Goal: Task Accomplishment & Management: Manage account settings

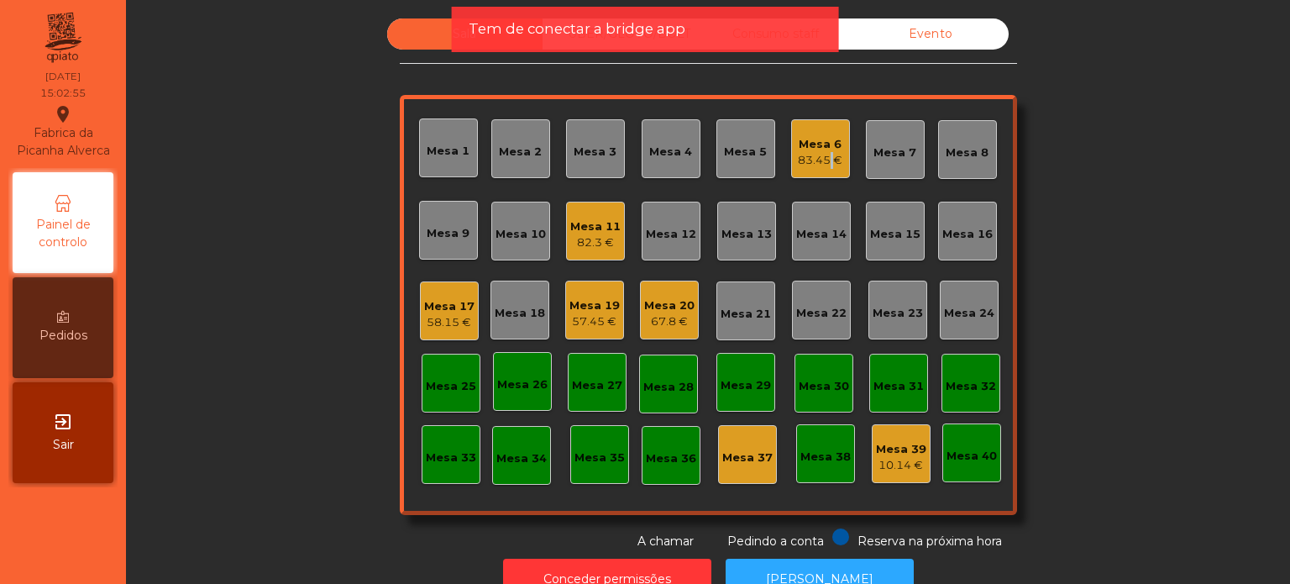
click at [825, 160] on div "83.45 €" at bounding box center [820, 160] width 45 height 17
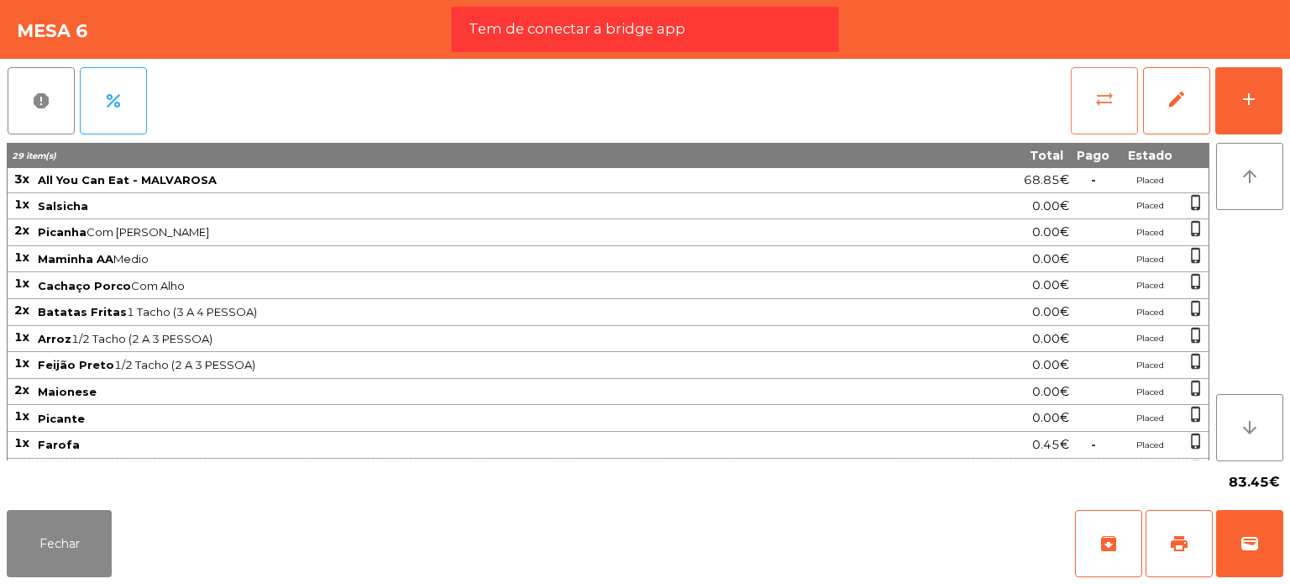
click at [1095, 102] on span "sync_alt" at bounding box center [1104, 99] width 20 height 20
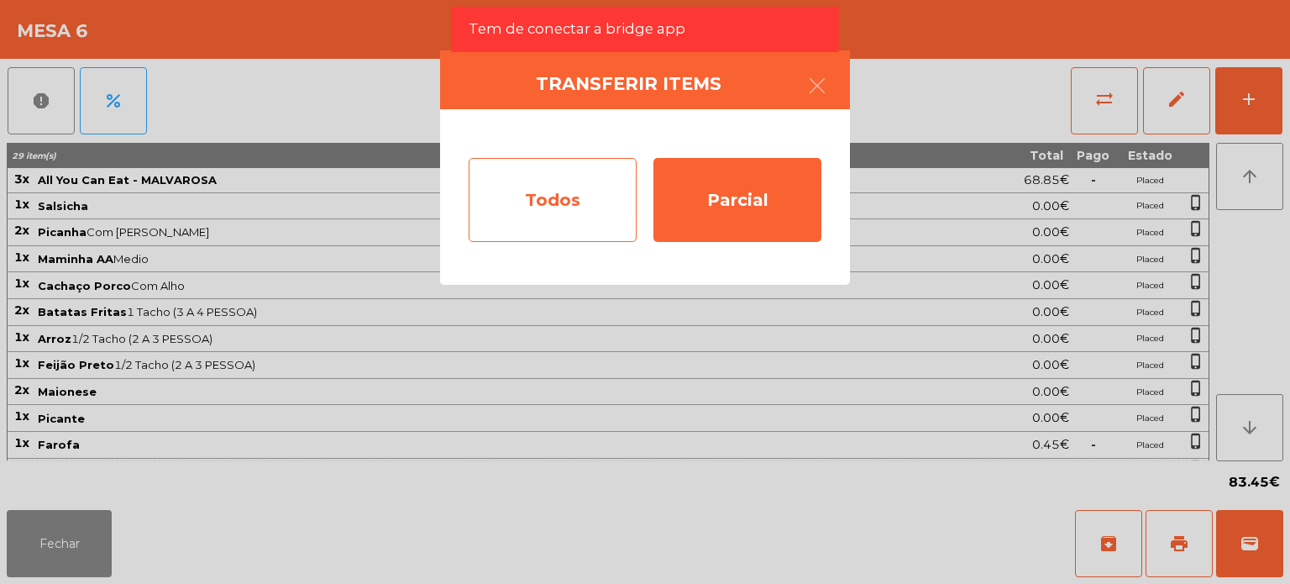
click at [571, 204] on div "Todos" at bounding box center [553, 200] width 168 height 84
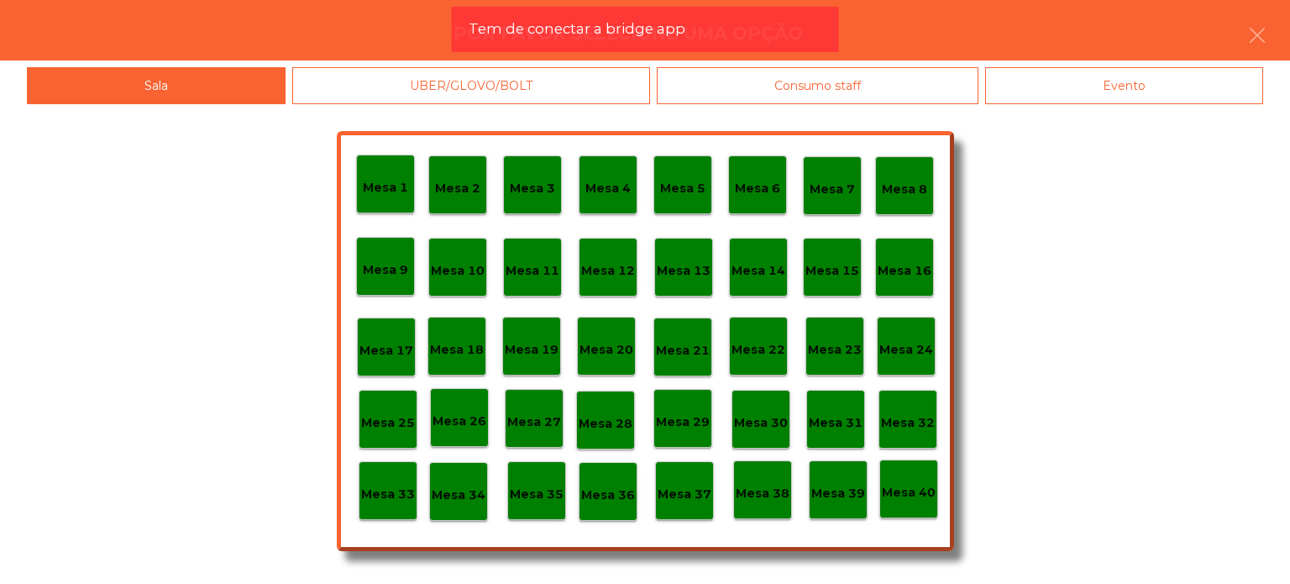
click at [1093, 79] on div "Evento" at bounding box center [1124, 86] width 278 height 38
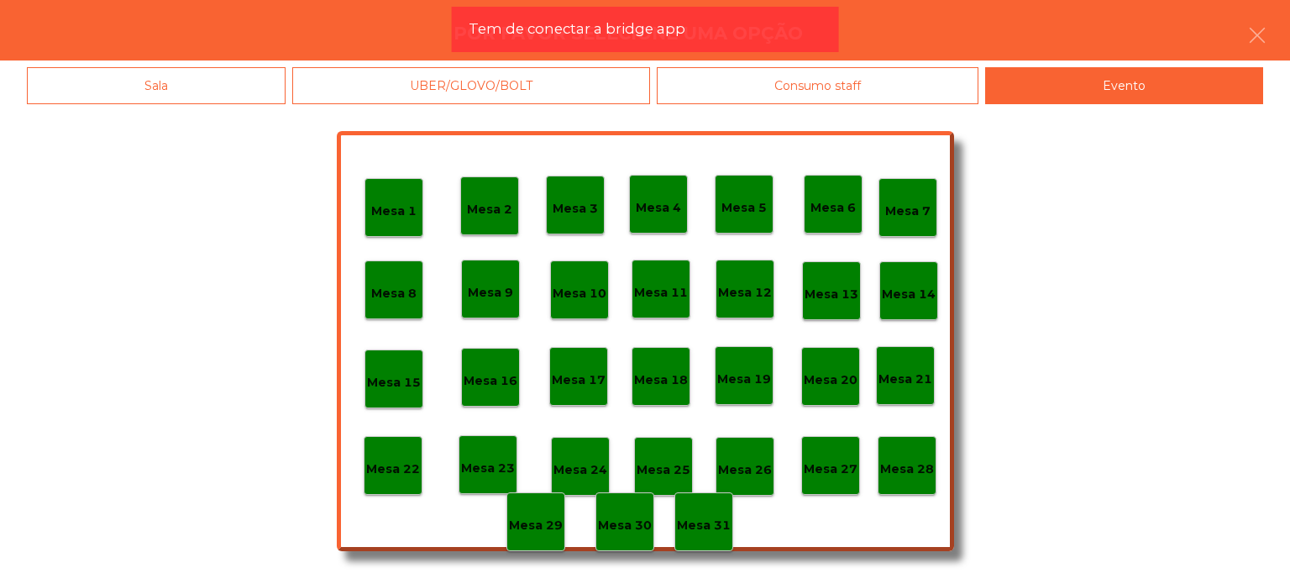
click at [907, 475] on p "Mesa 28" at bounding box center [907, 468] width 54 height 19
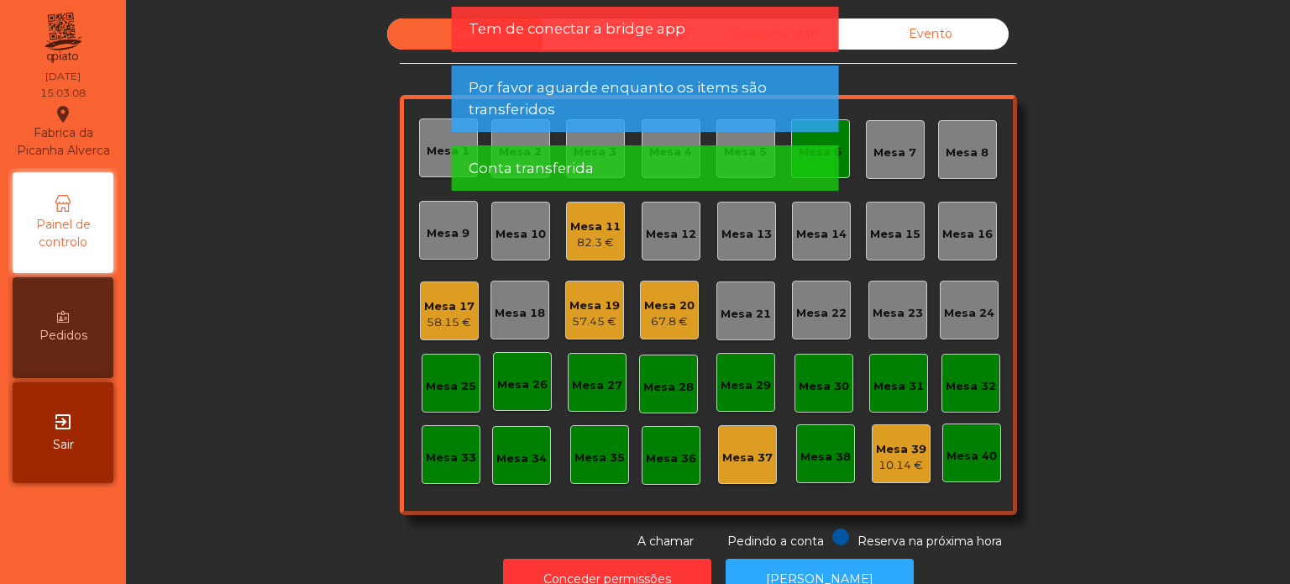
drag, startPoint x: 1237, startPoint y: 208, endPoint x: 1245, endPoint y: 221, distance: 15.1
click at [1266, 222] on div "Sala UBER/[GEOGRAPHIC_DATA]/BOLT Consumo staff Evento Mesa 1 [GEOGRAPHIC_DATA] …" at bounding box center [708, 313] width 1144 height 590
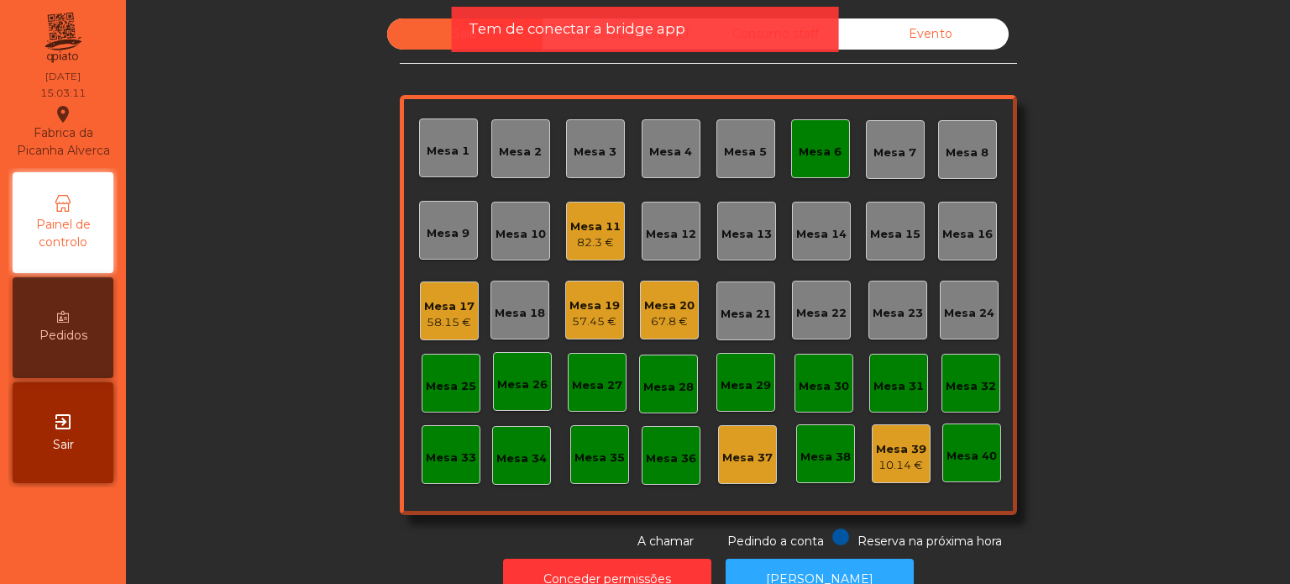
click at [840, 141] on div "Mesa 6" at bounding box center [820, 148] width 59 height 59
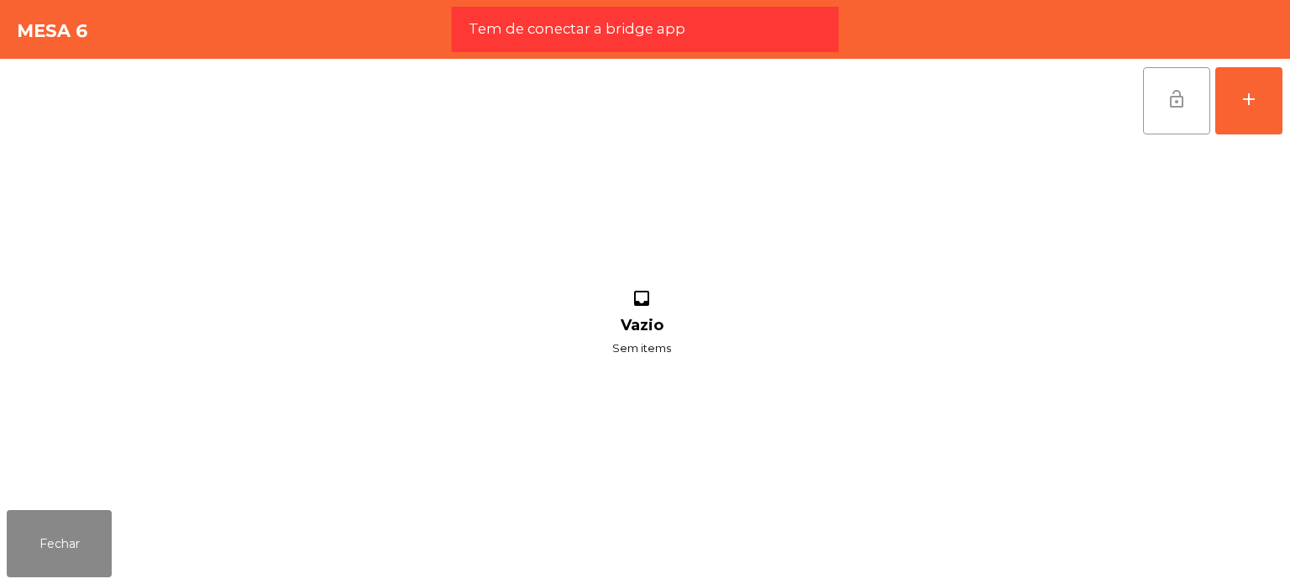
click at [1162, 107] on button "lock_open" at bounding box center [1176, 100] width 67 height 67
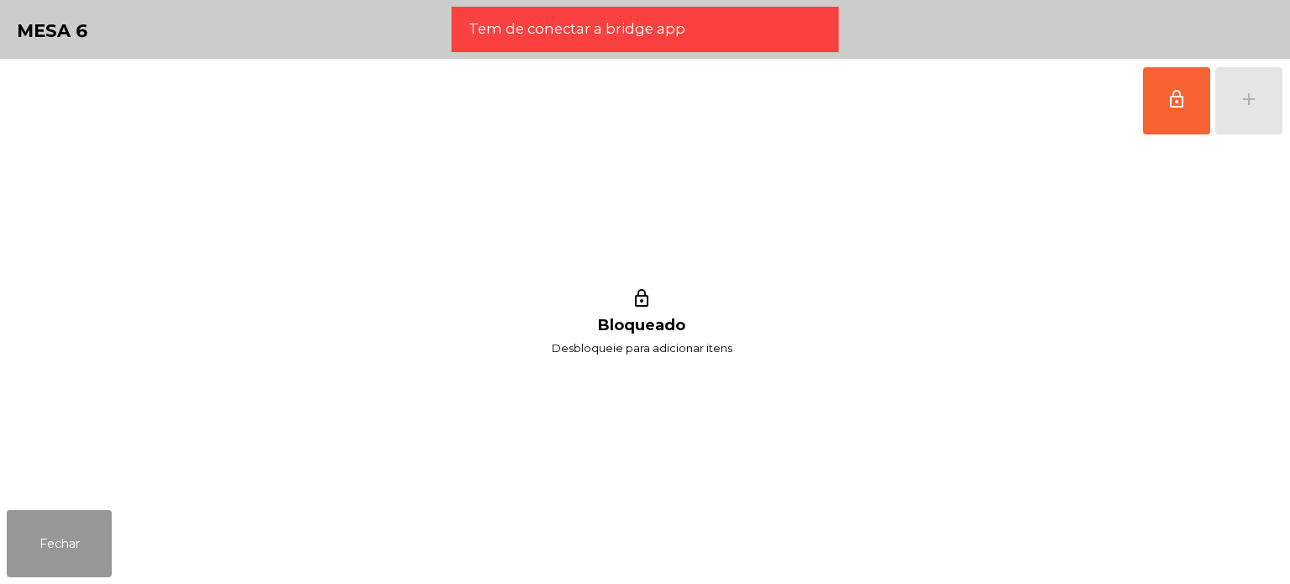
click at [37, 527] on button "Fechar" at bounding box center [59, 543] width 105 height 67
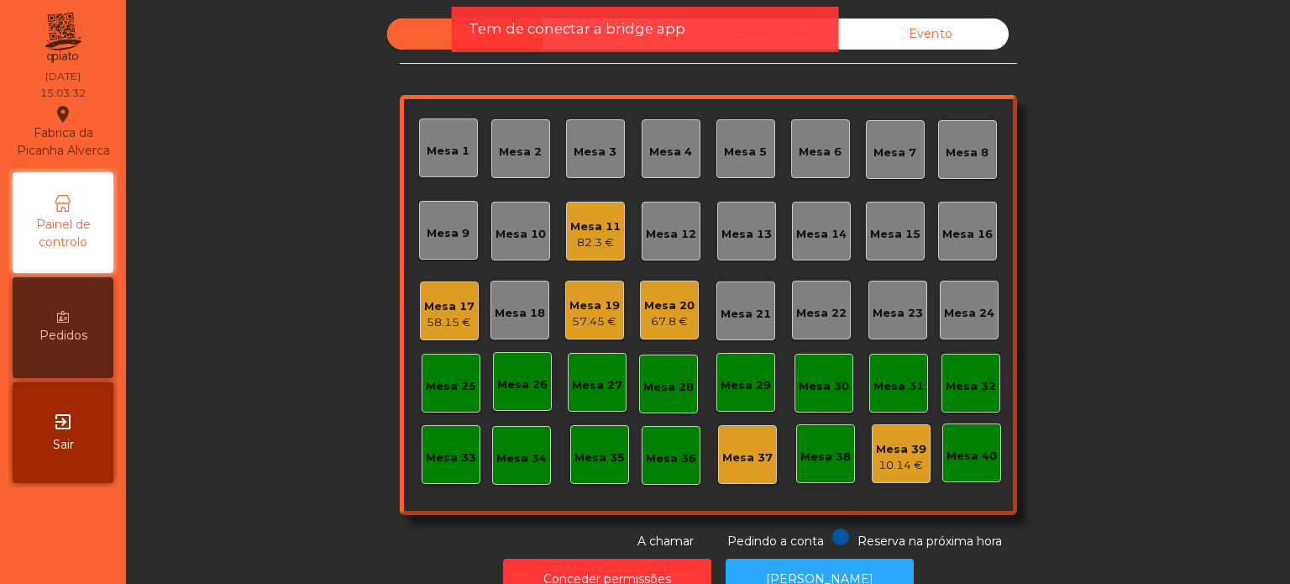
click at [454, 317] on div "58.15 €" at bounding box center [449, 322] width 50 height 17
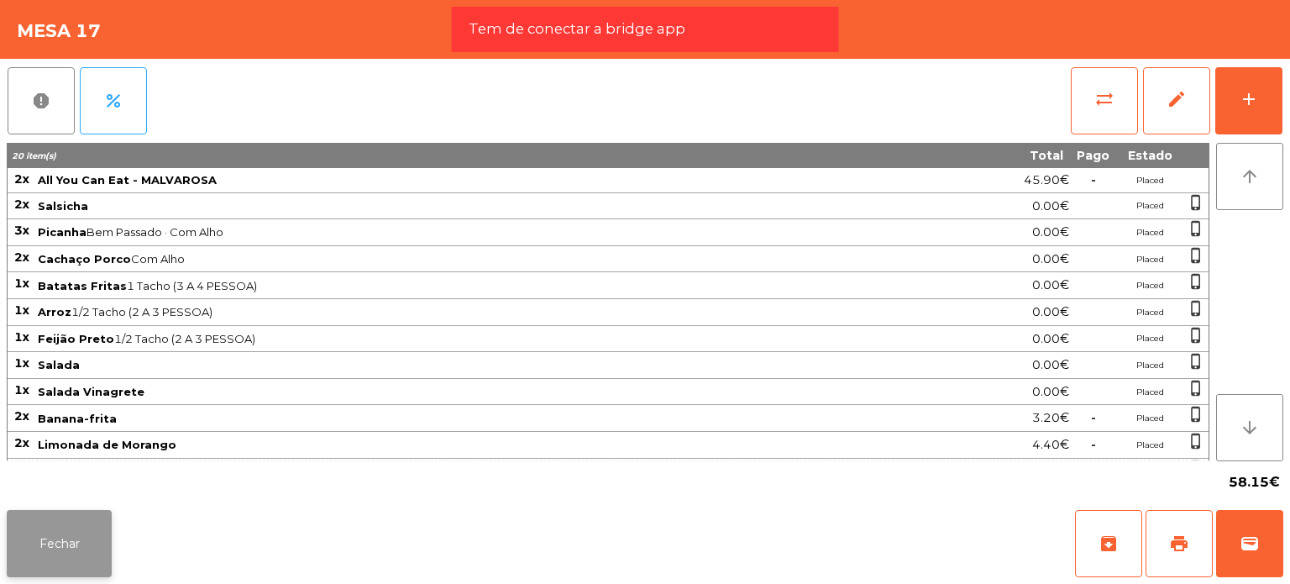
click at [44, 561] on button "Fechar" at bounding box center [59, 543] width 105 height 67
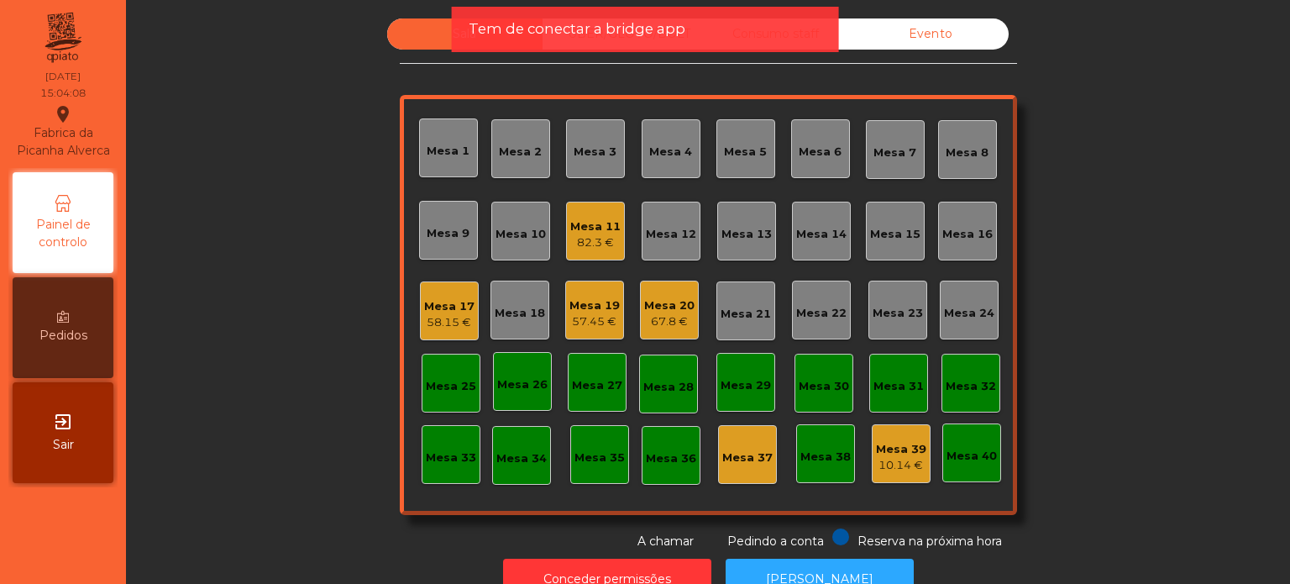
drag, startPoint x: 1098, startPoint y: 361, endPoint x: 1096, endPoint y: 378, distance: 17.0
click at [1102, 369] on div "Sala UBER/[GEOGRAPHIC_DATA]/BOLT Consumo staff Evento Mesa 1 [GEOGRAPHIC_DATA] …" at bounding box center [708, 284] width 1119 height 532
click at [587, 323] on div "57.45 €" at bounding box center [594, 321] width 50 height 17
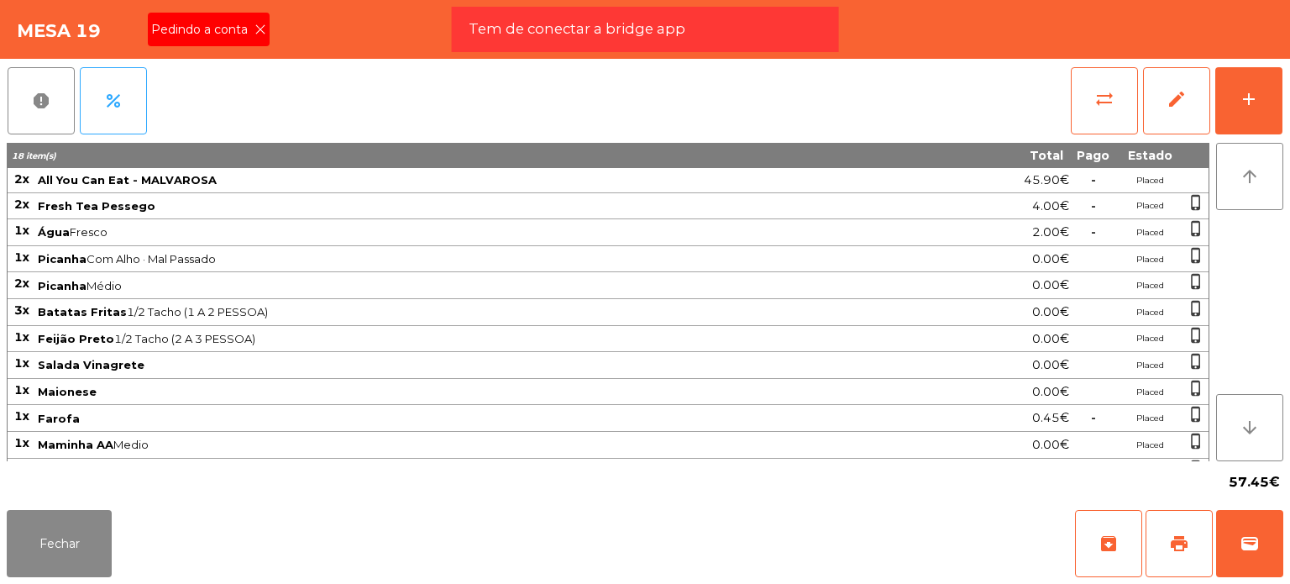
click at [255, 25] on icon at bounding box center [260, 30] width 12 height 12
click at [1196, 541] on button "print" at bounding box center [1178, 543] width 67 height 67
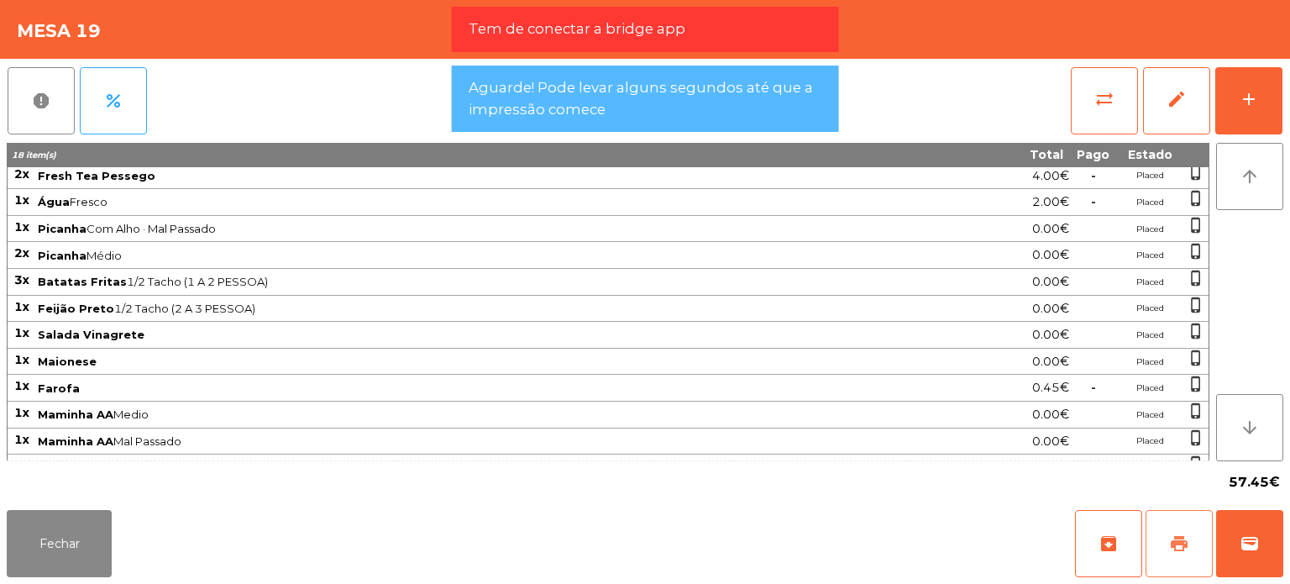
scroll to position [44, 0]
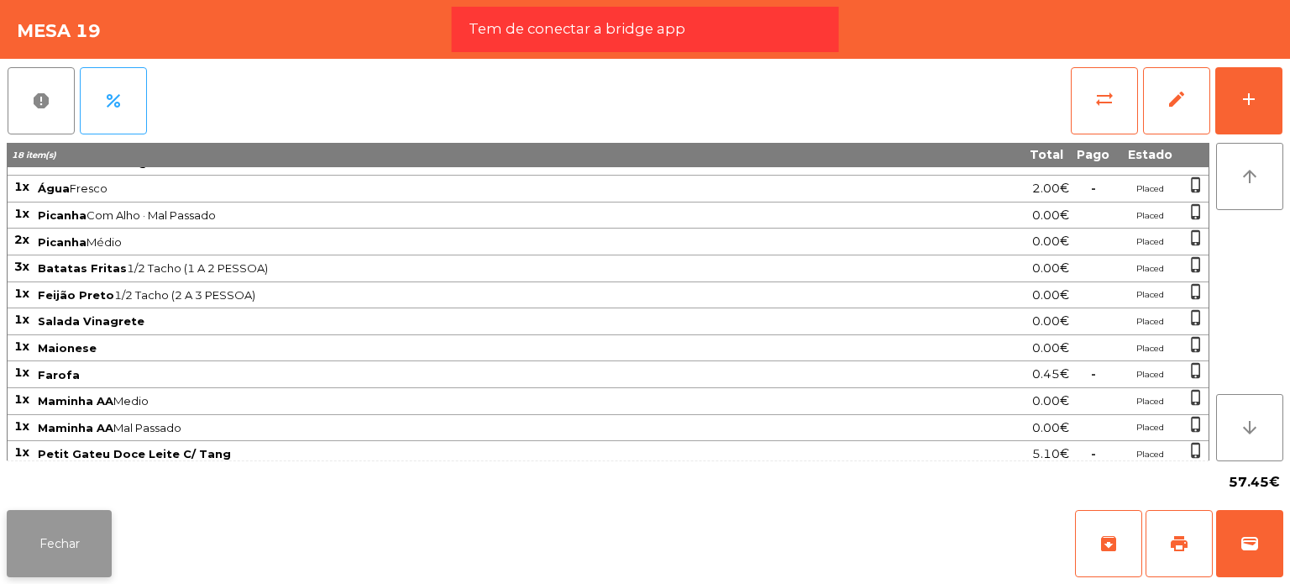
click at [91, 543] on button "Fechar" at bounding box center [59, 543] width 105 height 67
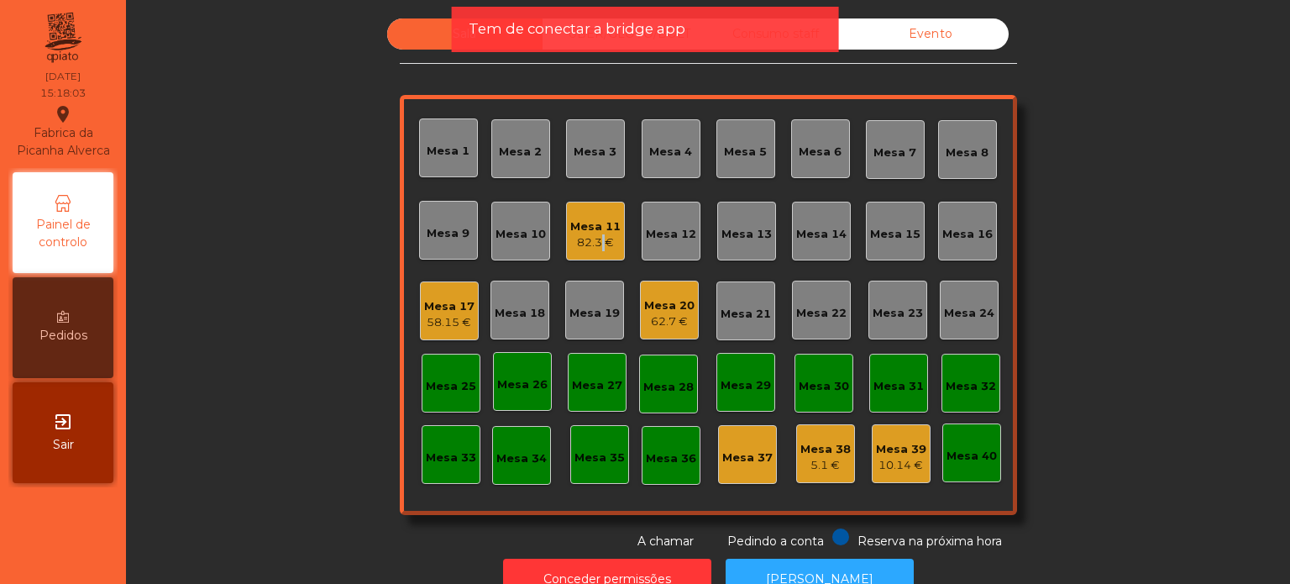
click at [595, 240] on div "82.3 €" at bounding box center [595, 242] width 50 height 17
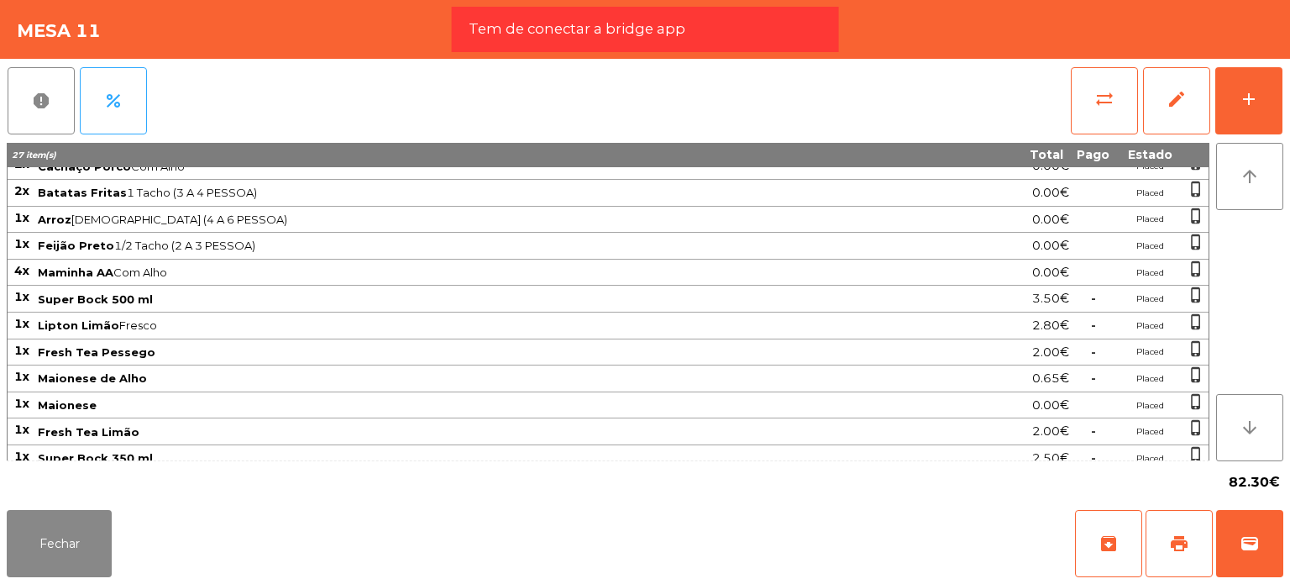
scroll to position [122, 0]
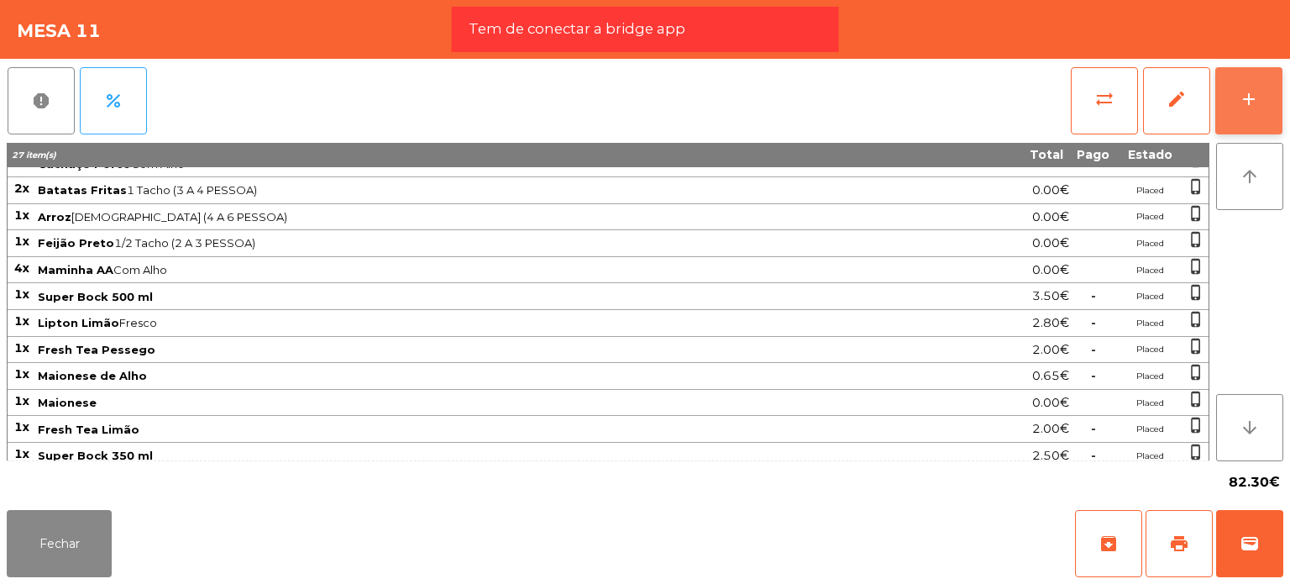
click at [1260, 97] on button "add" at bounding box center [1248, 100] width 67 height 67
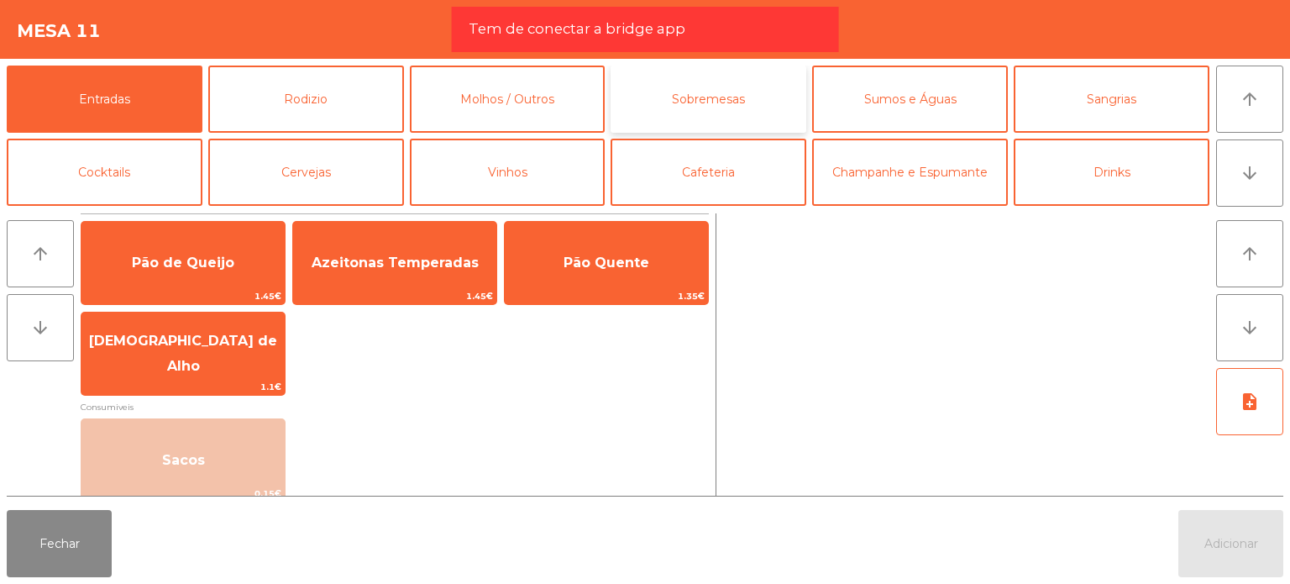
click at [783, 104] on button "Sobremesas" at bounding box center [709, 99] width 196 height 67
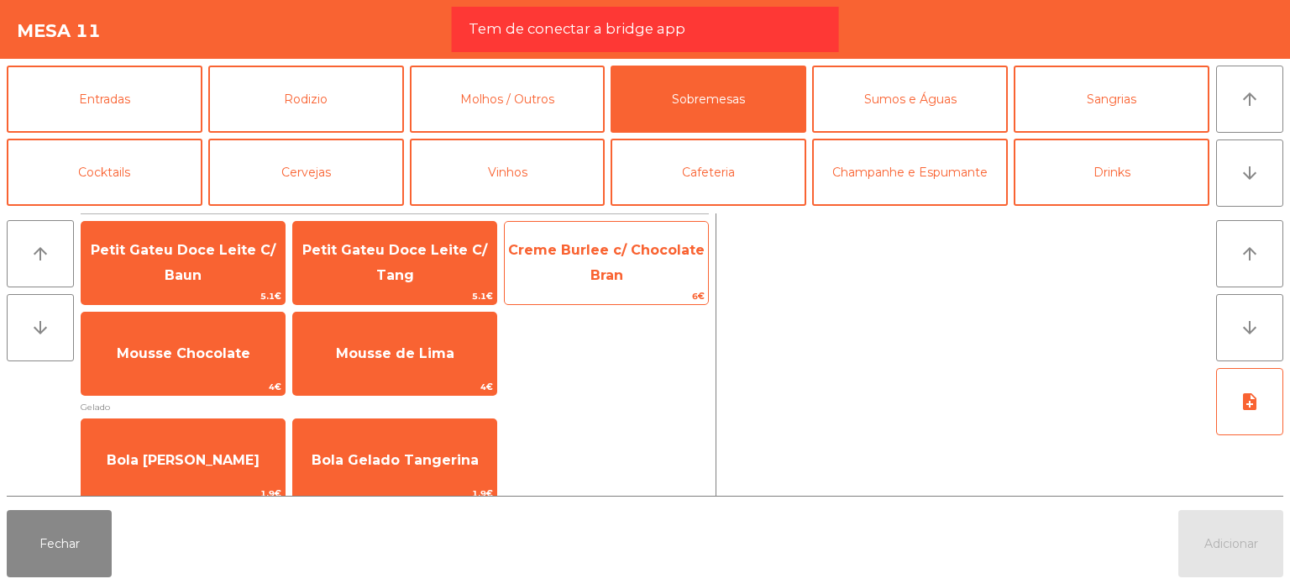
click at [615, 261] on span "Creme Burlee c/ Chocolate Bran" at bounding box center [606, 263] width 203 height 71
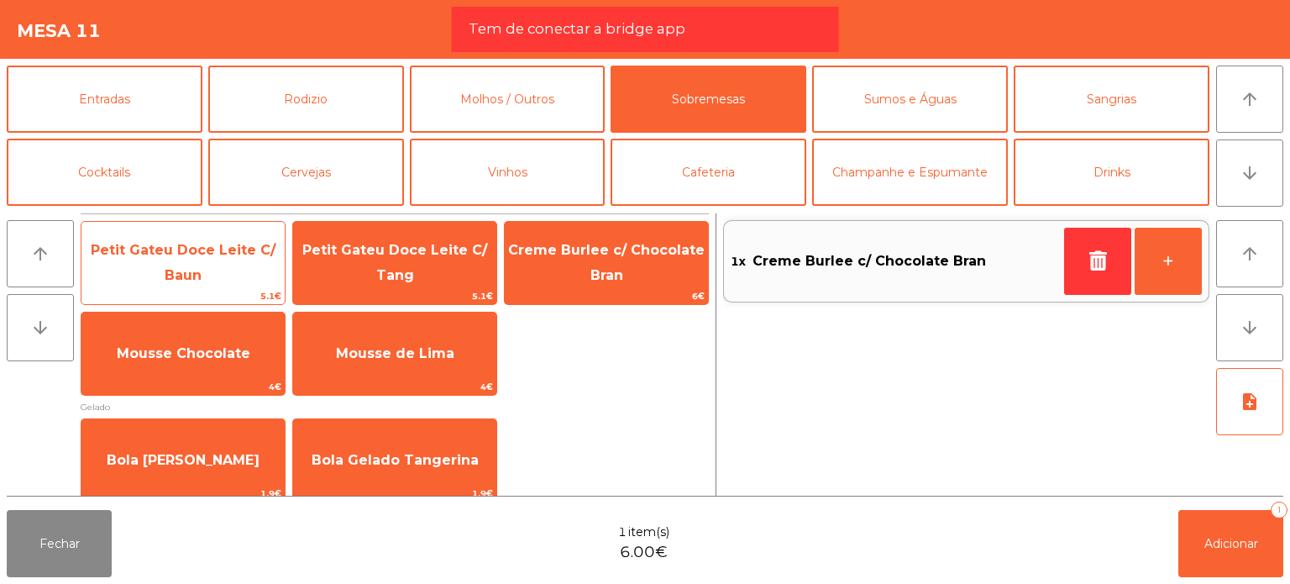
click at [171, 258] on span "Petit Gateu Doce Leite C/ Baun" at bounding box center [182, 263] width 203 height 71
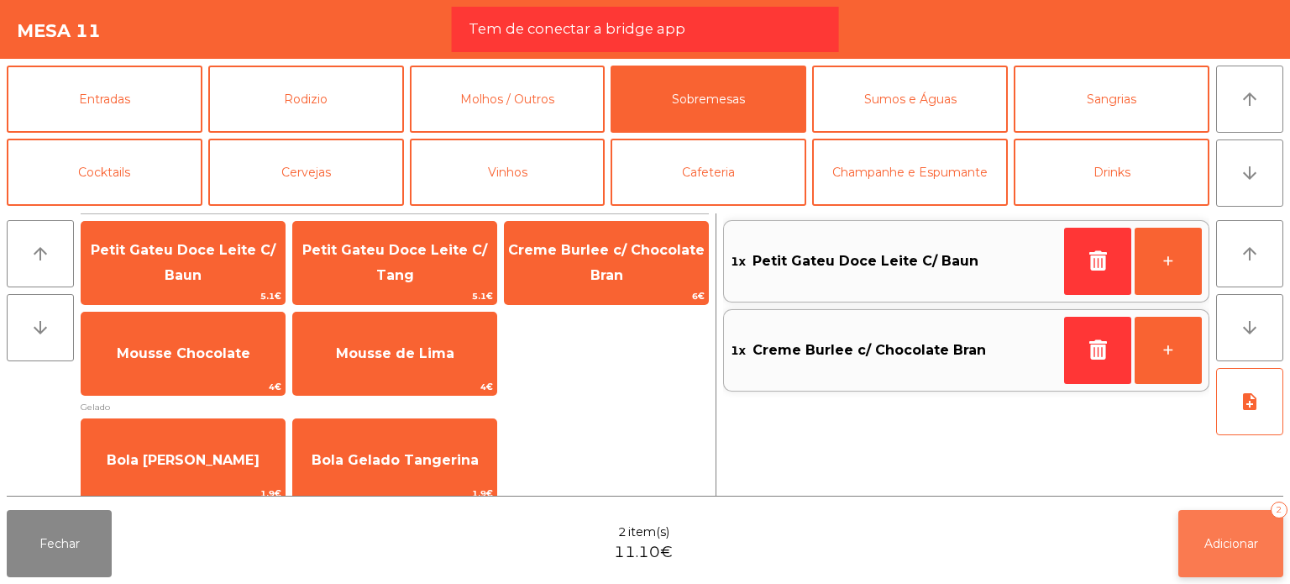
click at [1192, 553] on button "Adicionar 2" at bounding box center [1230, 543] width 105 height 67
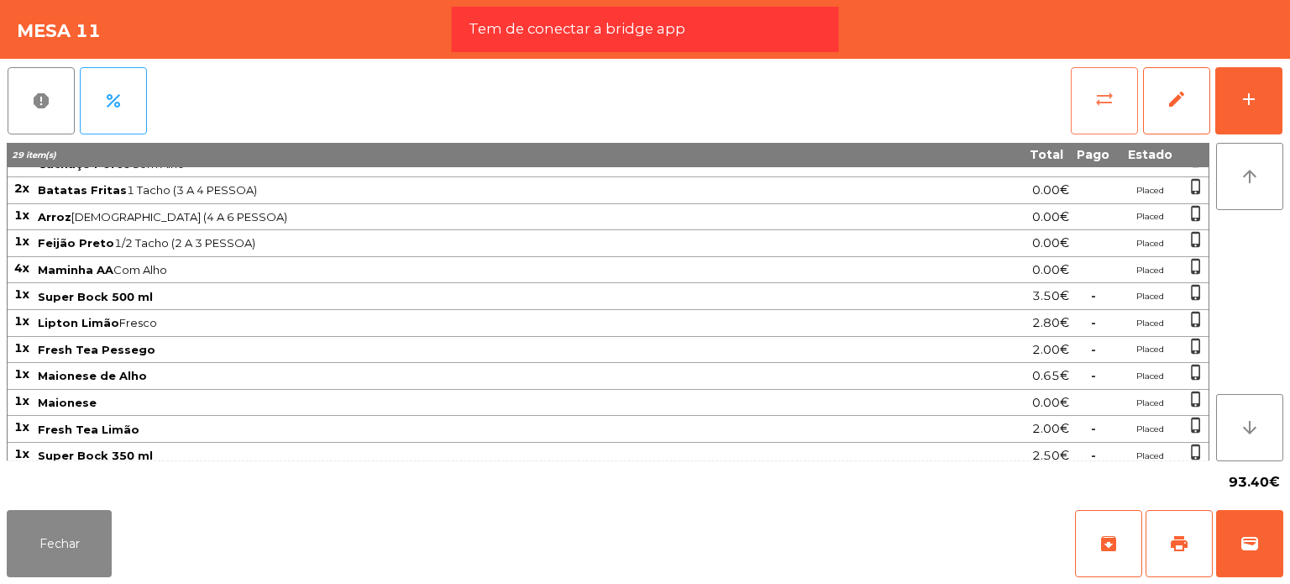
click at [1124, 109] on button "sync_alt" at bounding box center [1104, 100] width 67 height 67
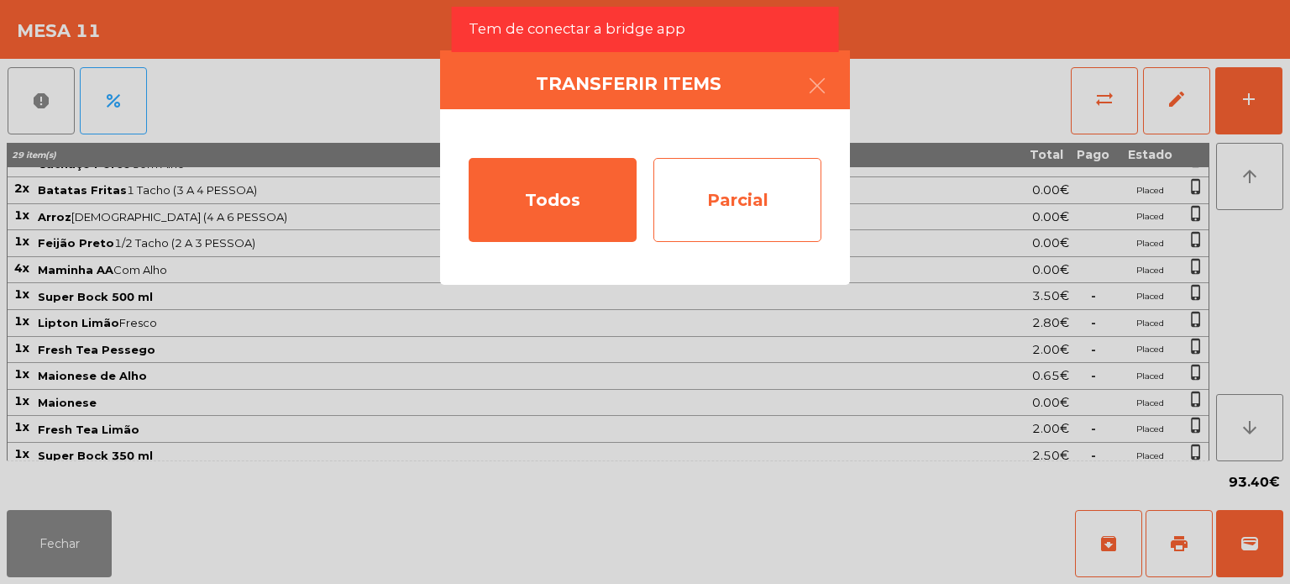
click at [731, 214] on div "Parcial" at bounding box center [737, 200] width 168 height 84
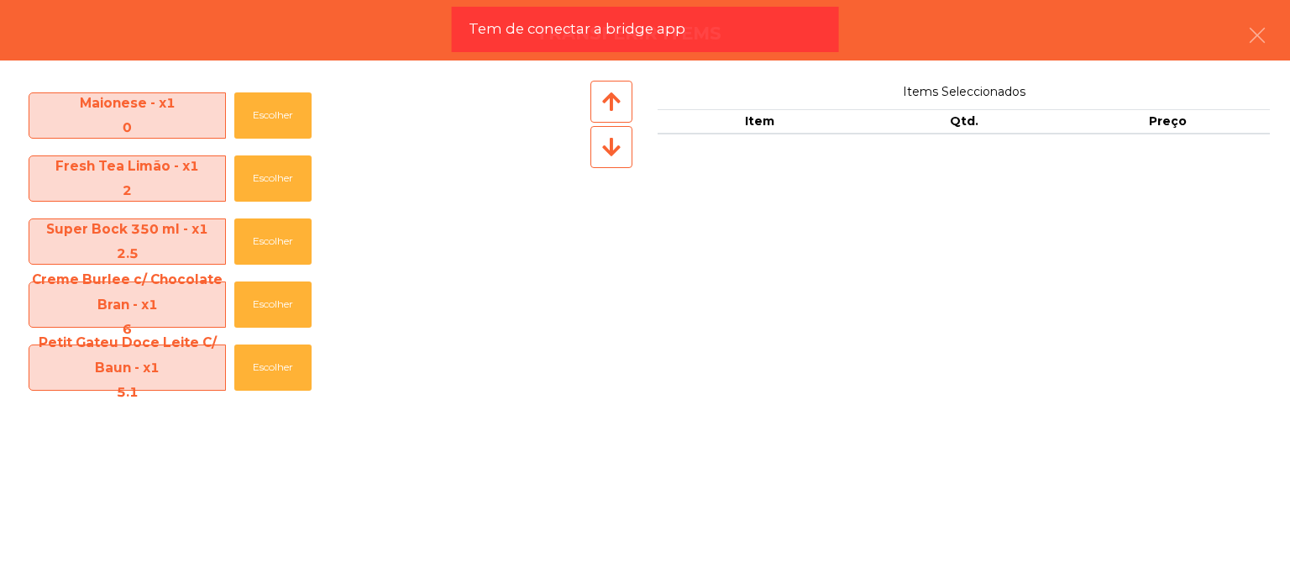
scroll to position [757, 0]
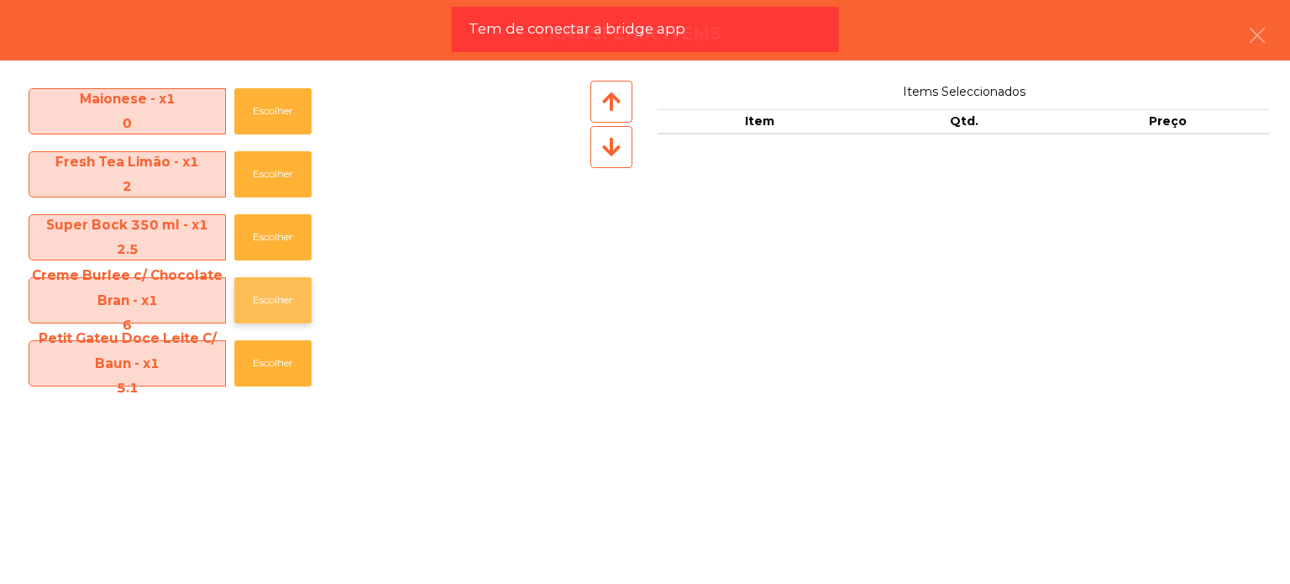
click at [302, 287] on button "Escolher" at bounding box center [272, 300] width 77 height 46
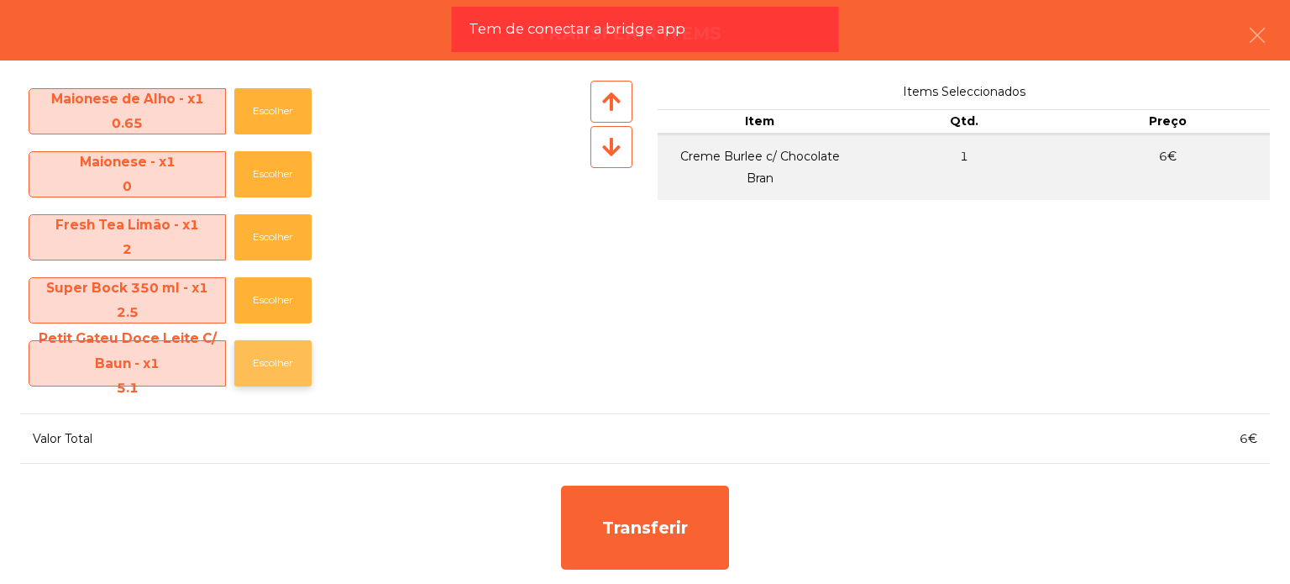
click at [298, 354] on button "Escolher" at bounding box center [272, 363] width 77 height 46
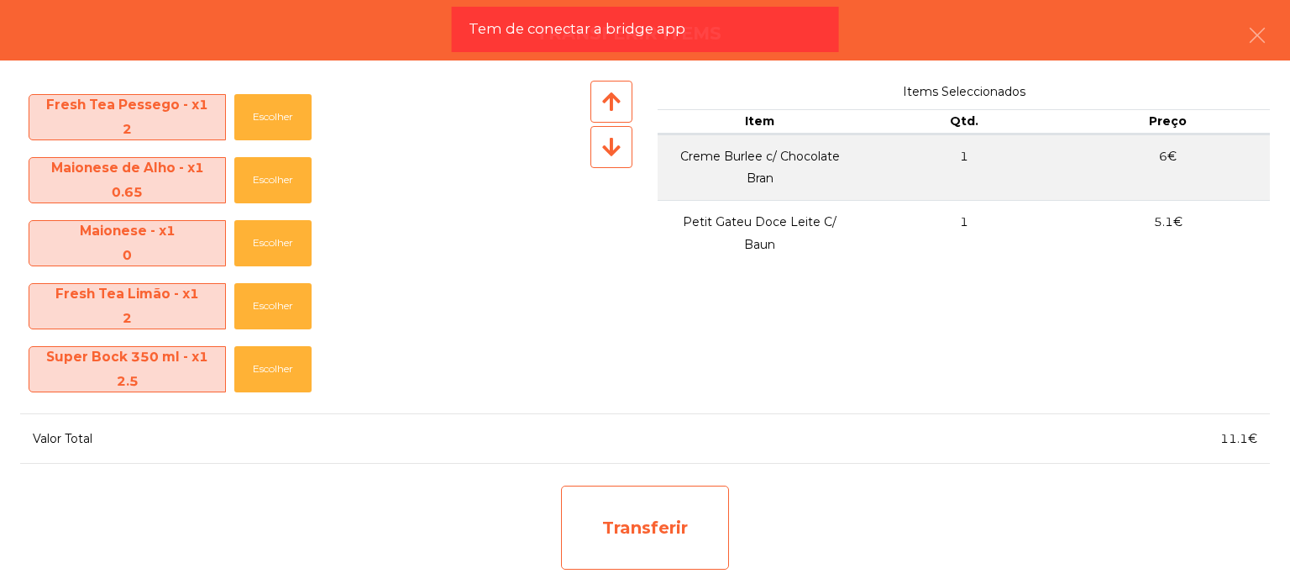
click at [595, 501] on div "Transferir" at bounding box center [645, 527] width 168 height 84
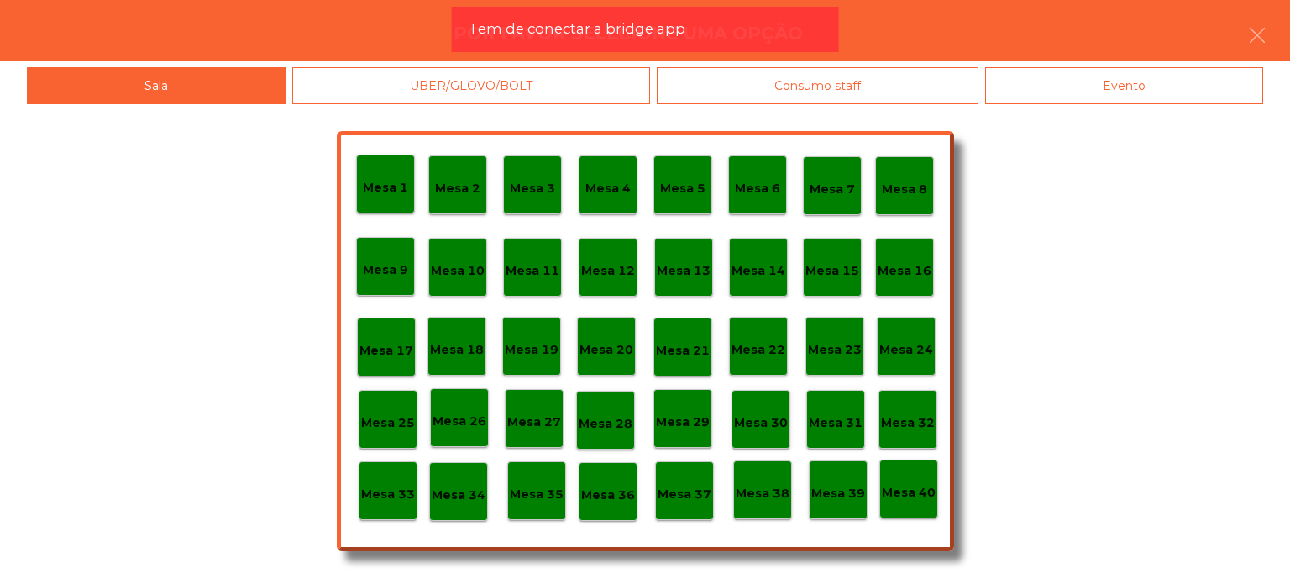
click at [844, 503] on div "Mesa 39" at bounding box center [838, 489] width 59 height 59
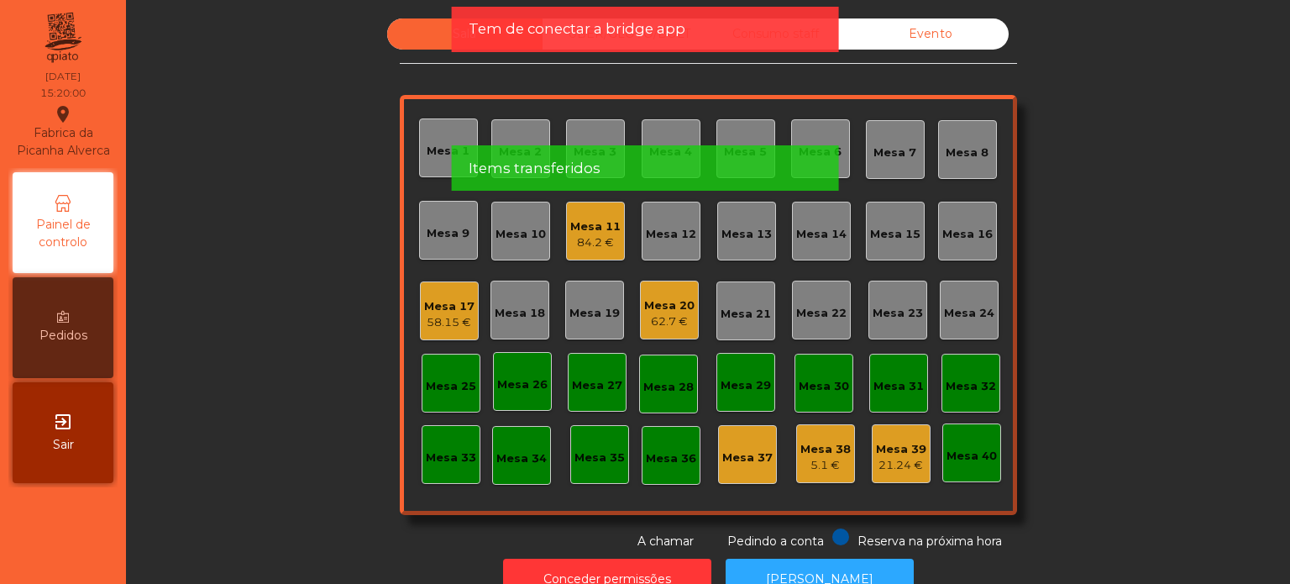
click at [1182, 168] on div "Sala UBER/[GEOGRAPHIC_DATA]/BOLT Consumo staff Evento Mesa 1 Mesa 2 [GEOGRAPHIC…" at bounding box center [708, 284] width 1119 height 532
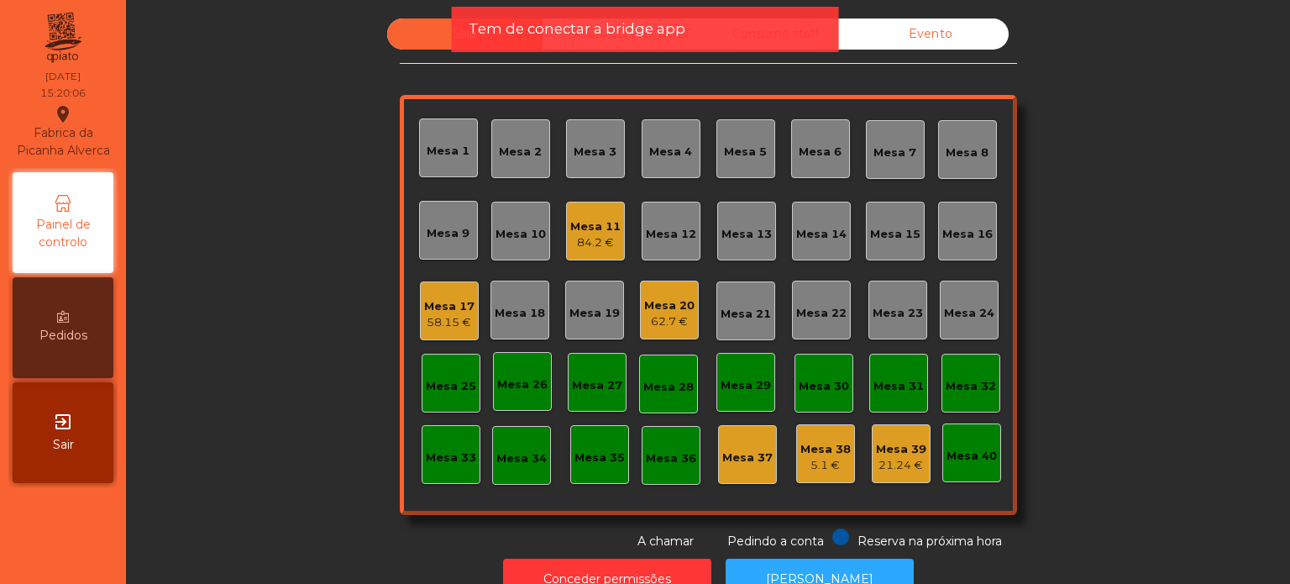
click at [608, 39] on div "Tem de conectar a bridge app" at bounding box center [645, 29] width 387 height 45
click at [632, 39] on span "Tem de conectar a bridge app" at bounding box center [577, 28] width 217 height 21
click at [640, 34] on span "Tem de conectar a bridge app" at bounding box center [577, 28] width 217 height 21
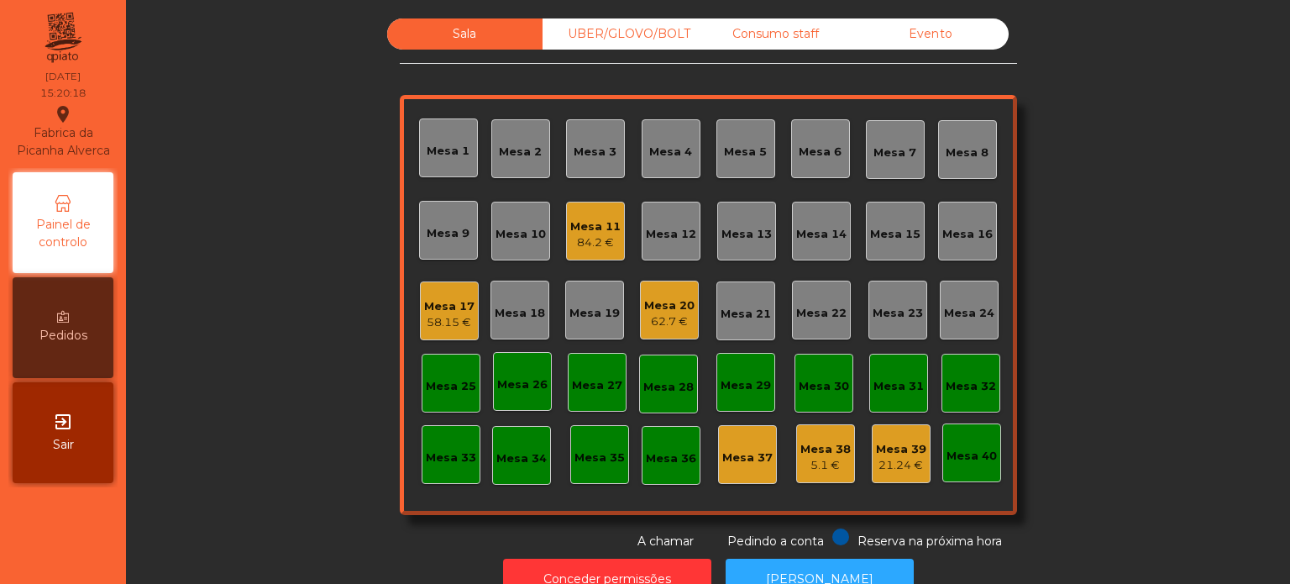
click at [786, 33] on div "Consumo staff" at bounding box center [775, 33] width 155 height 31
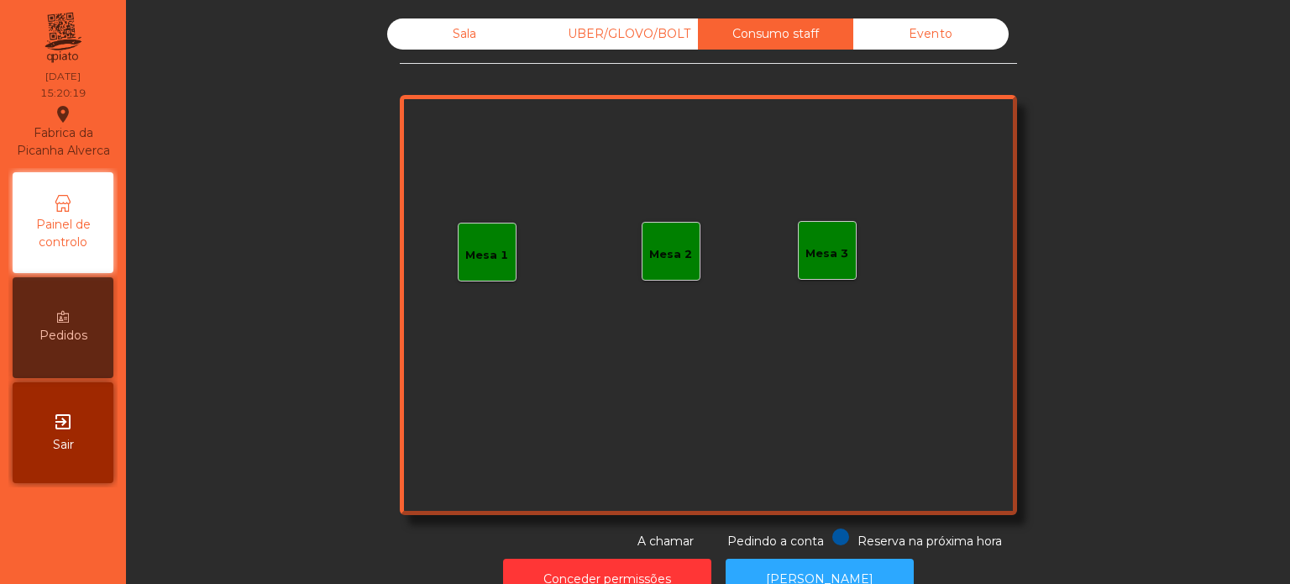
click at [495, 259] on div "Mesa 1" at bounding box center [486, 255] width 43 height 17
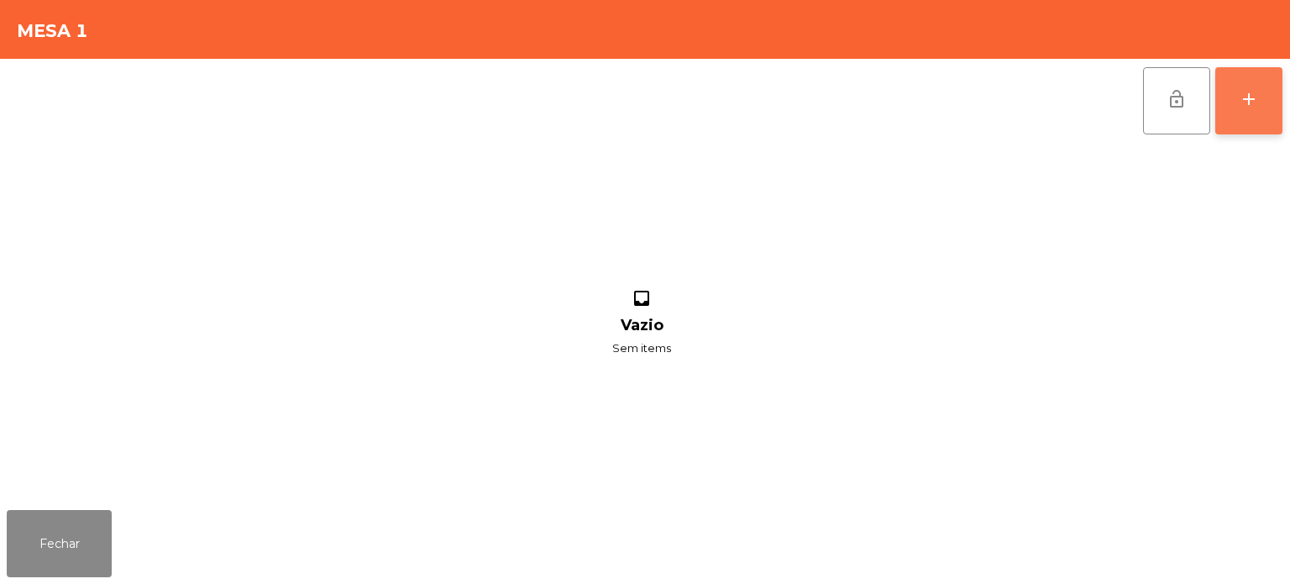
click at [1278, 96] on button "add" at bounding box center [1248, 100] width 67 height 67
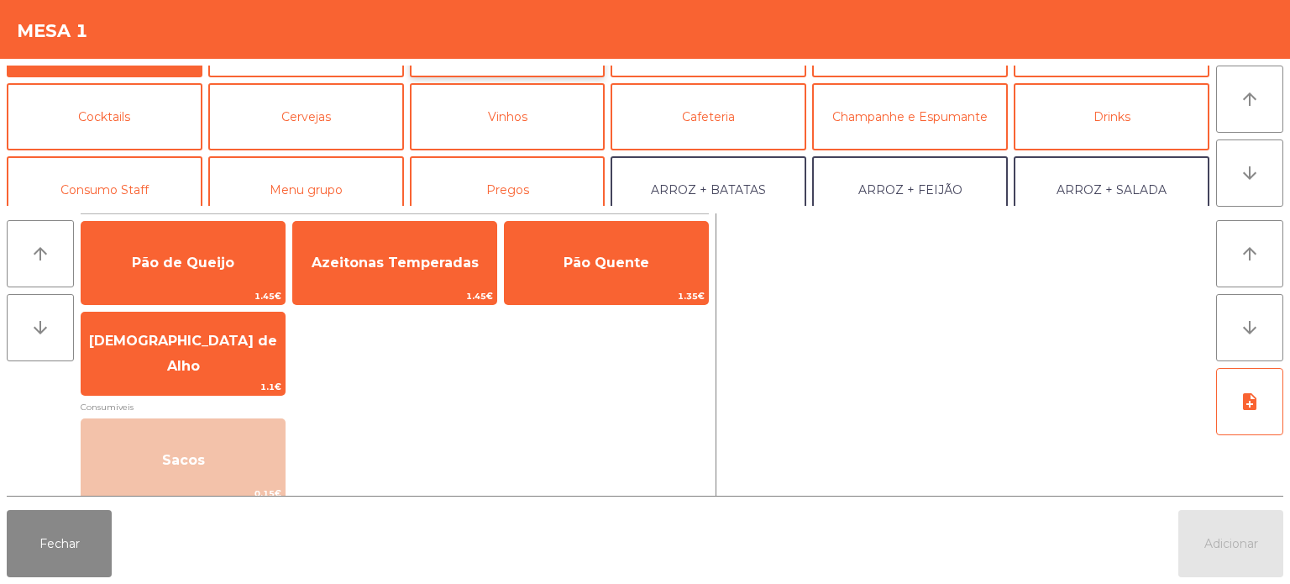
scroll to position [84, 0]
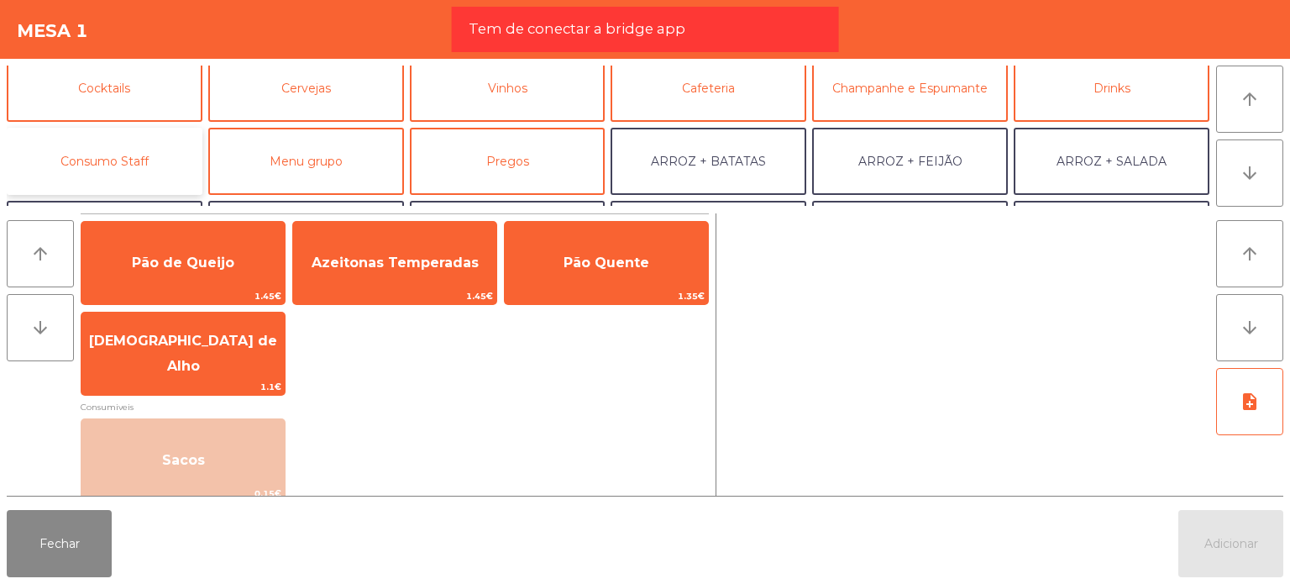
click at [182, 174] on button "Consumo Staff" at bounding box center [105, 161] width 196 height 67
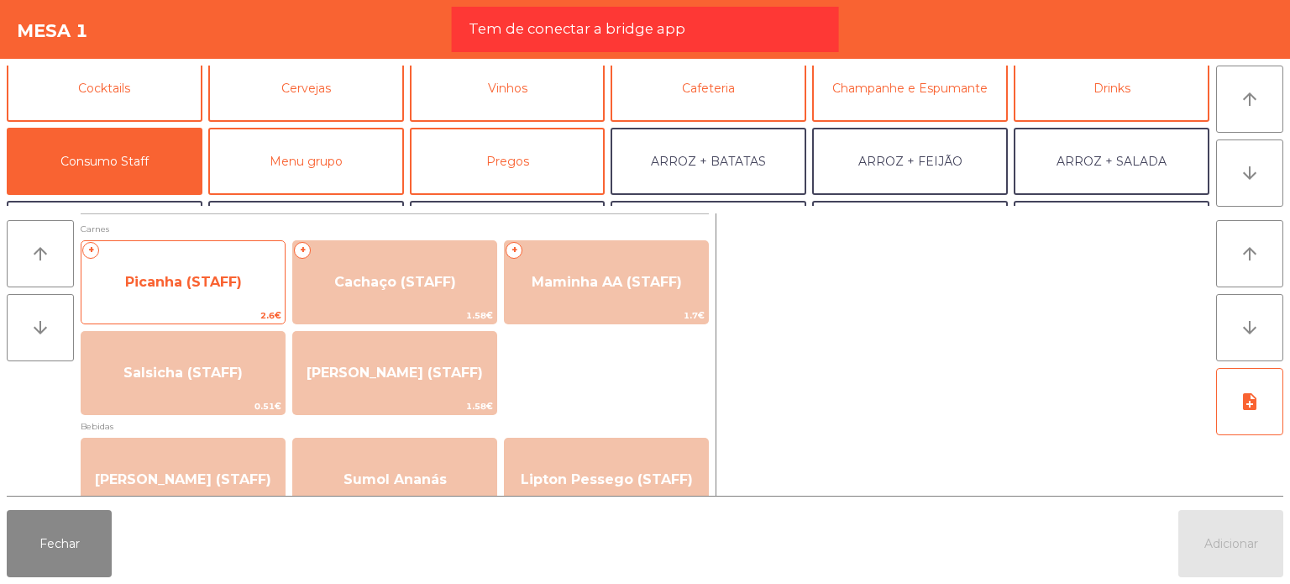
click at [207, 299] on span "Picanha (STAFF)" at bounding box center [182, 281] width 203 height 45
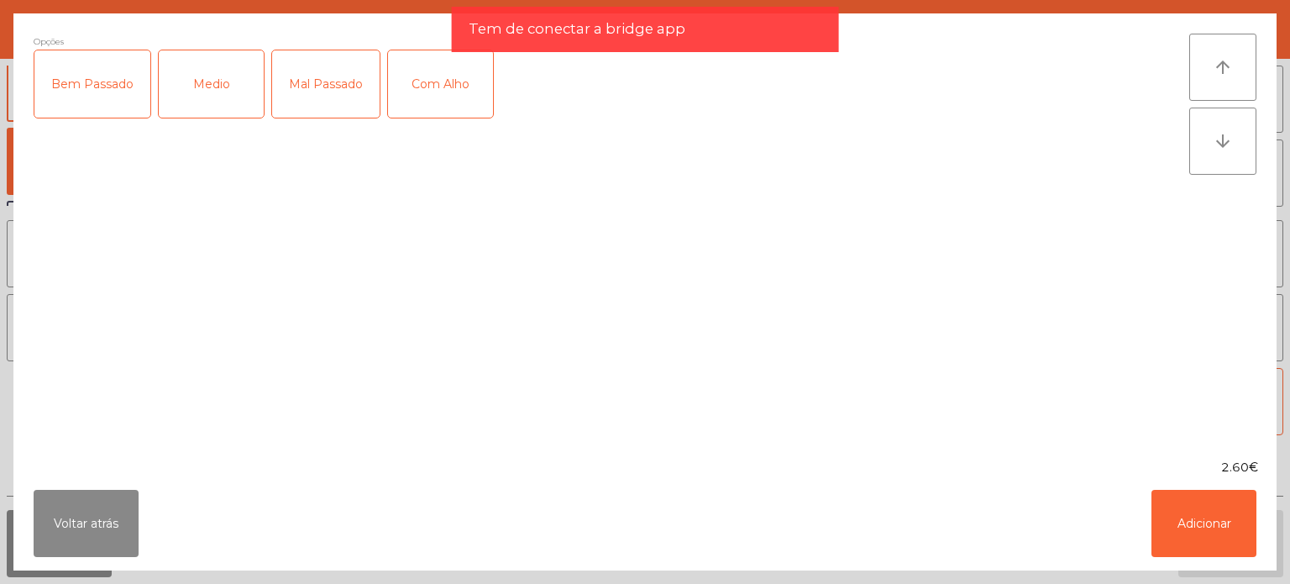
drag, startPoint x: 215, startPoint y: 88, endPoint x: 234, endPoint y: 90, distance: 19.4
click at [218, 88] on div "Medio" at bounding box center [211, 83] width 105 height 67
click at [402, 97] on div "Com Alho" at bounding box center [440, 83] width 105 height 67
click at [1192, 540] on button "Adicionar" at bounding box center [1203, 523] width 105 height 67
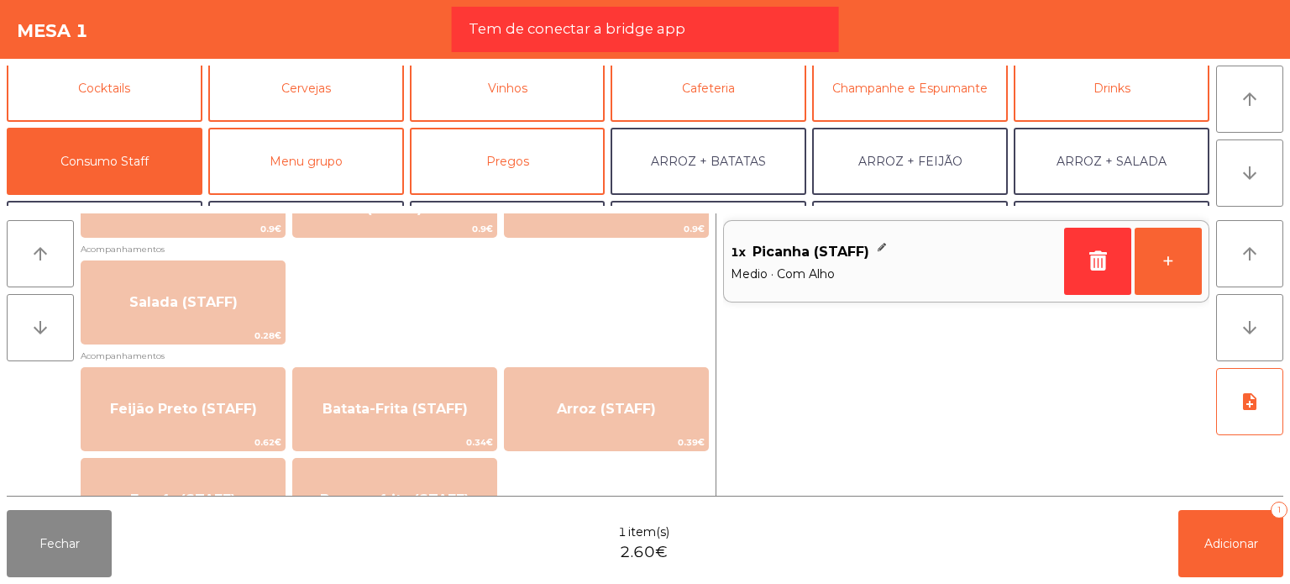
scroll to position [672, 0]
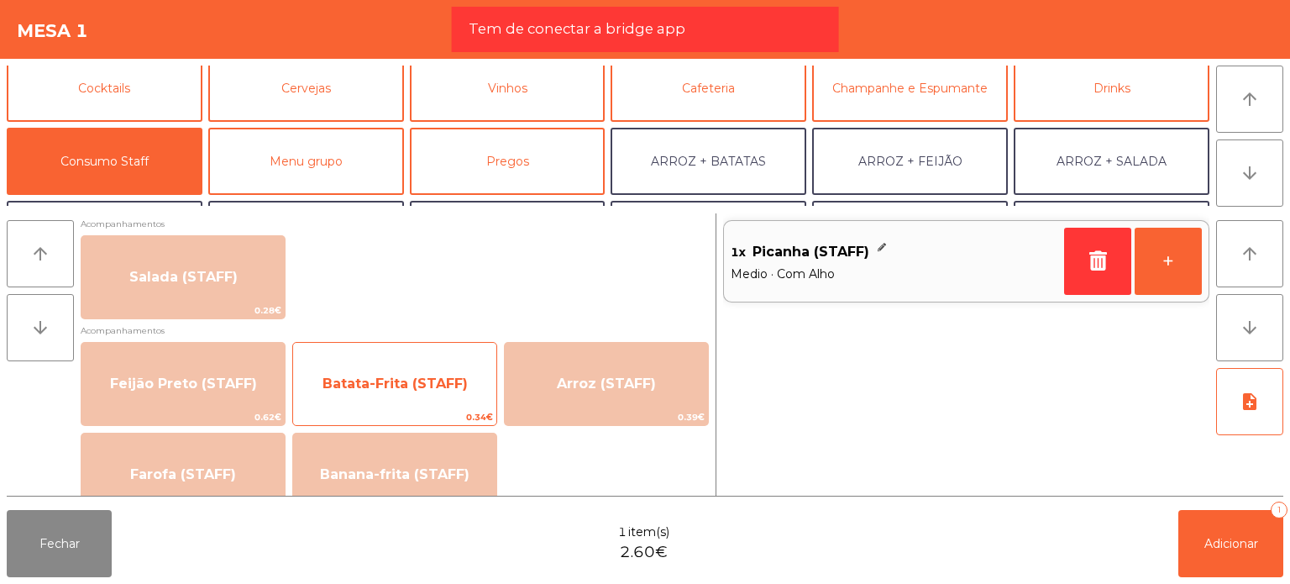
click at [425, 392] on span "Batata-Frita (STAFF)" at bounding box center [394, 383] width 203 height 45
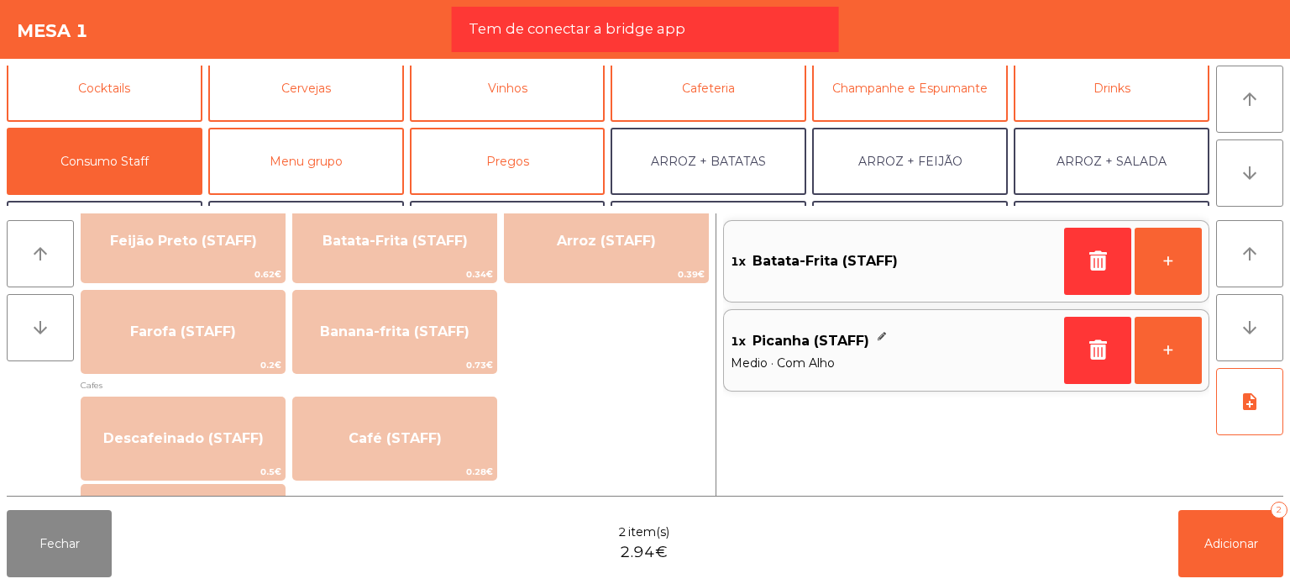
scroll to position [840, 0]
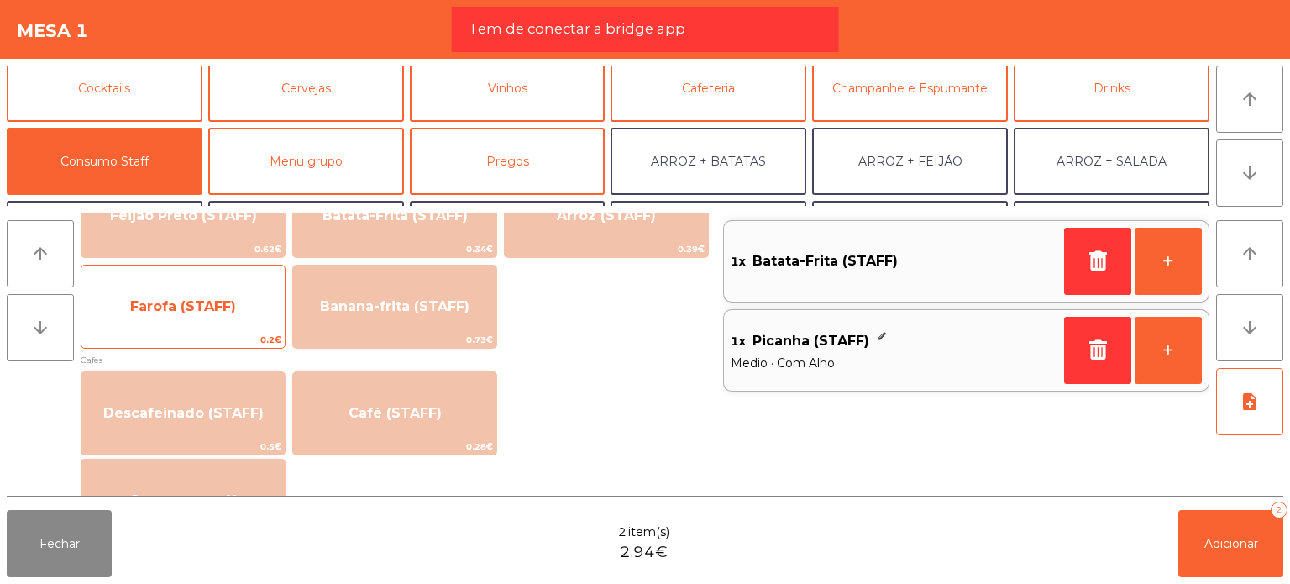
click at [181, 324] on span "Farofa (STAFF)" at bounding box center [182, 306] width 203 height 45
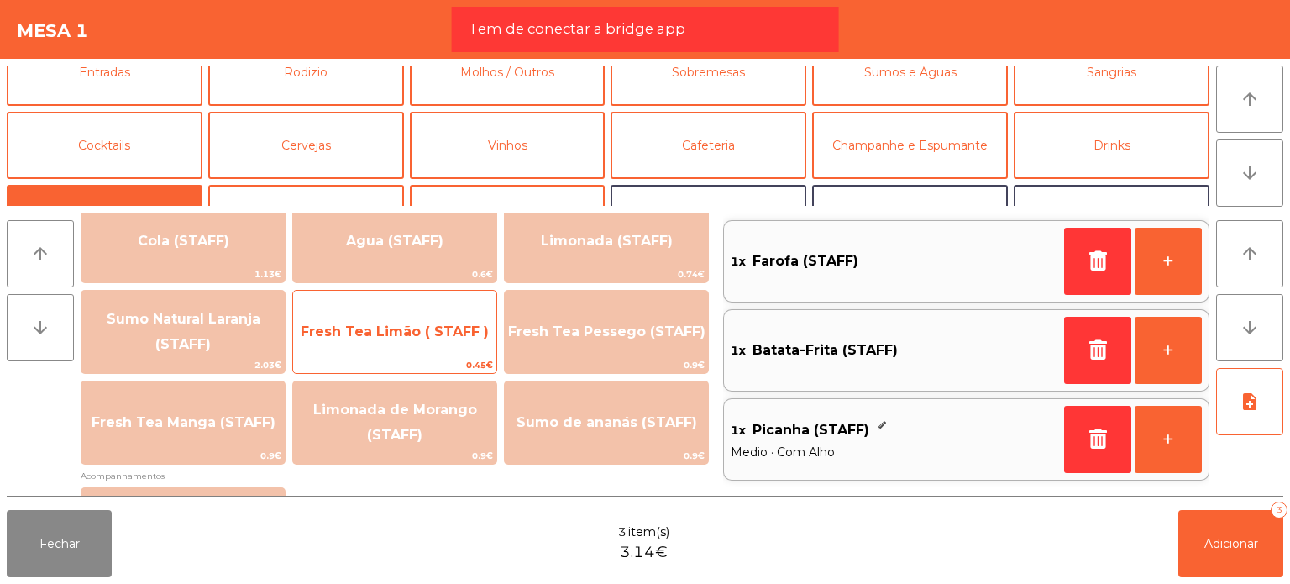
scroll to position [0, 0]
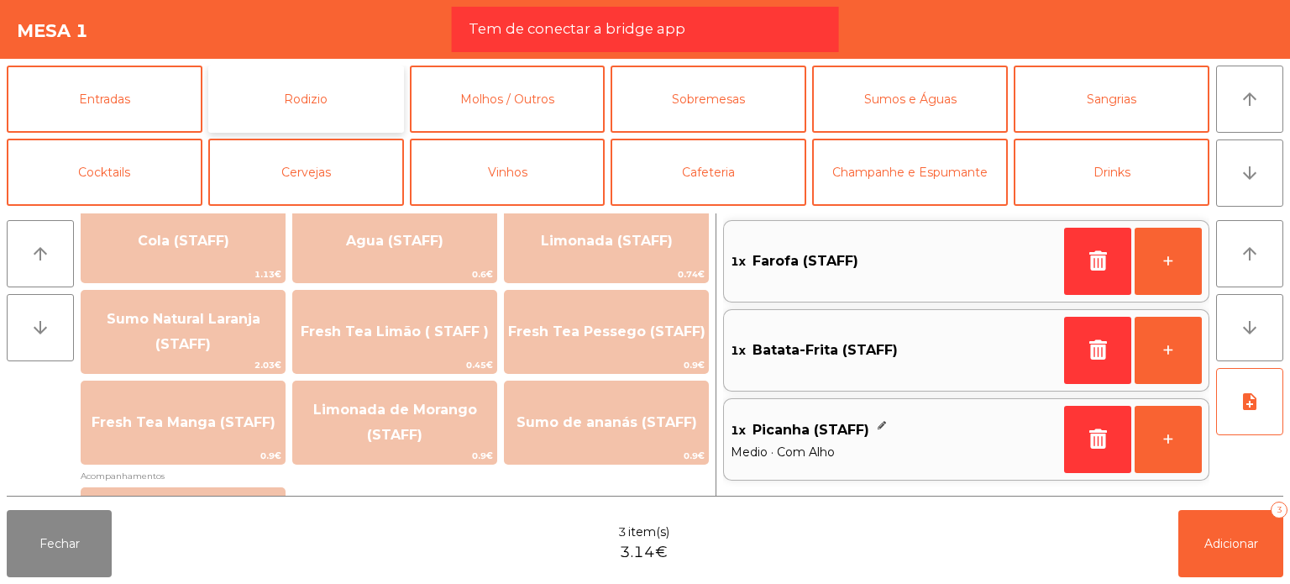
click at [377, 97] on button "Rodizio" at bounding box center [306, 99] width 196 height 67
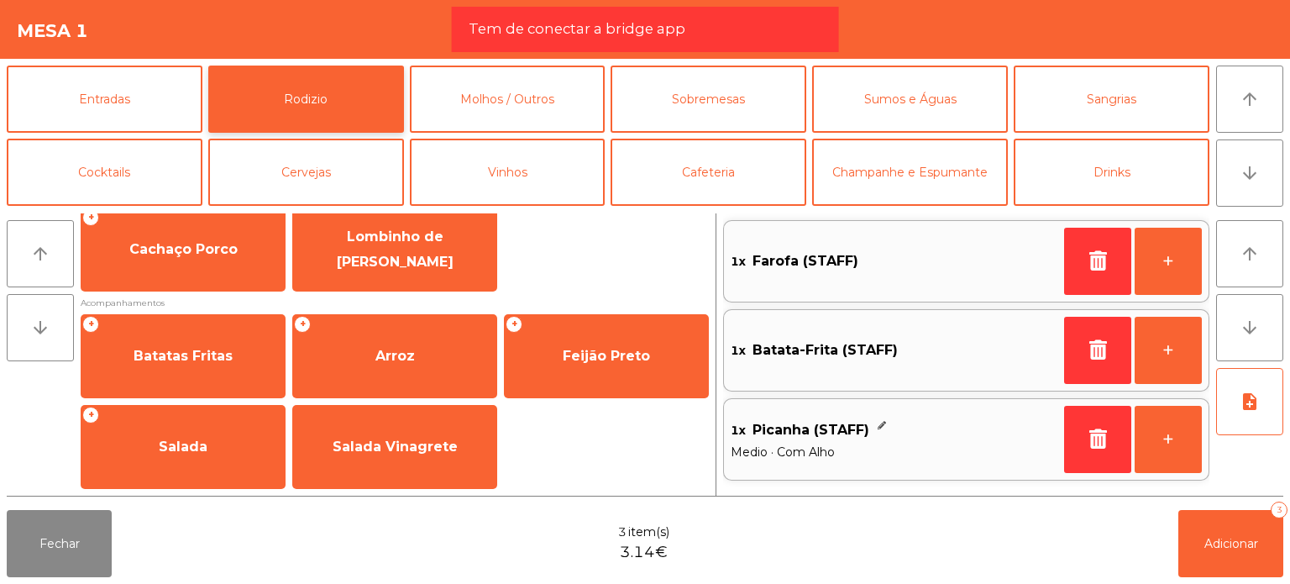
scroll to position [301, 0]
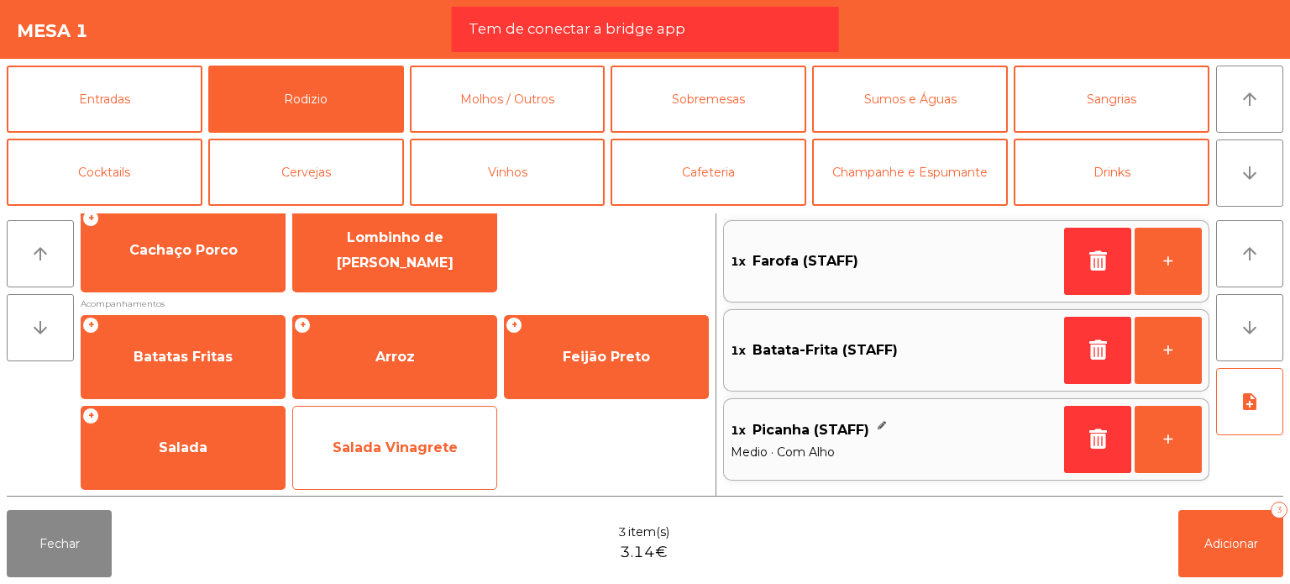
click at [417, 459] on span "Salada Vinagrete" at bounding box center [394, 447] width 203 height 45
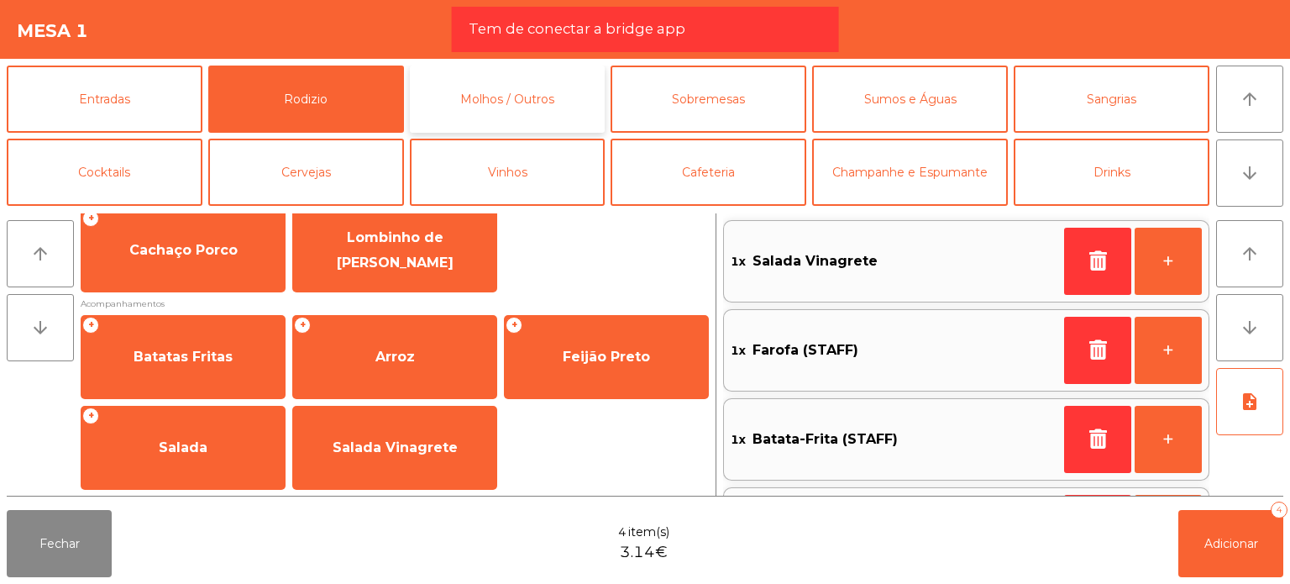
click at [521, 111] on button "Molhos / Outros" at bounding box center [508, 99] width 196 height 67
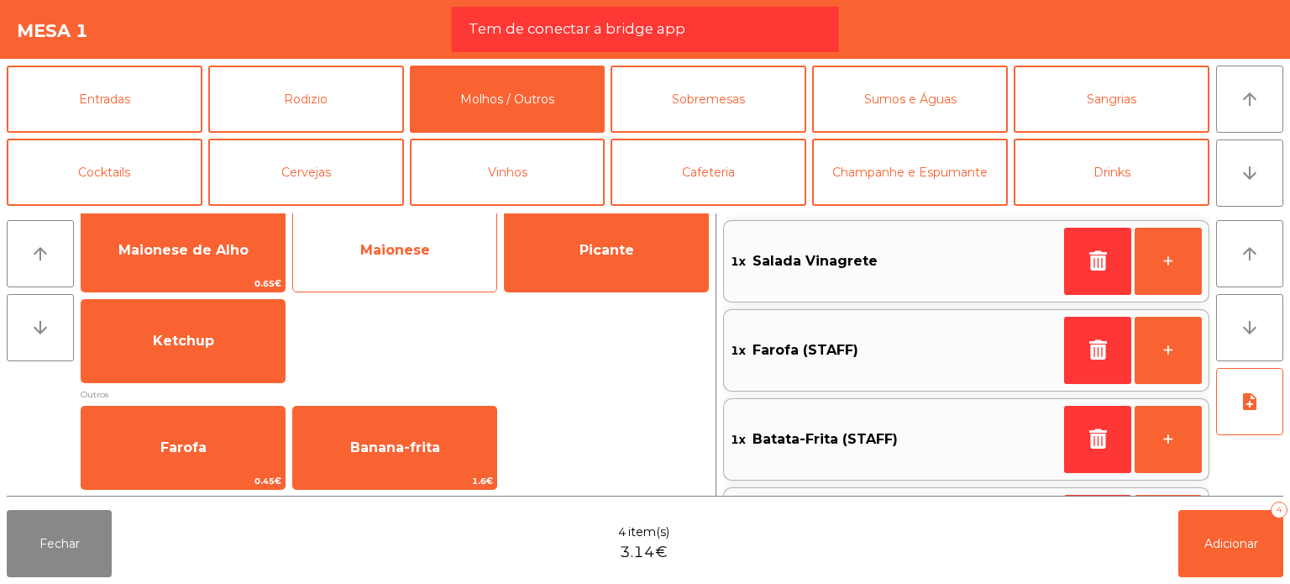
click at [459, 271] on span "Maionese" at bounding box center [394, 250] width 203 height 45
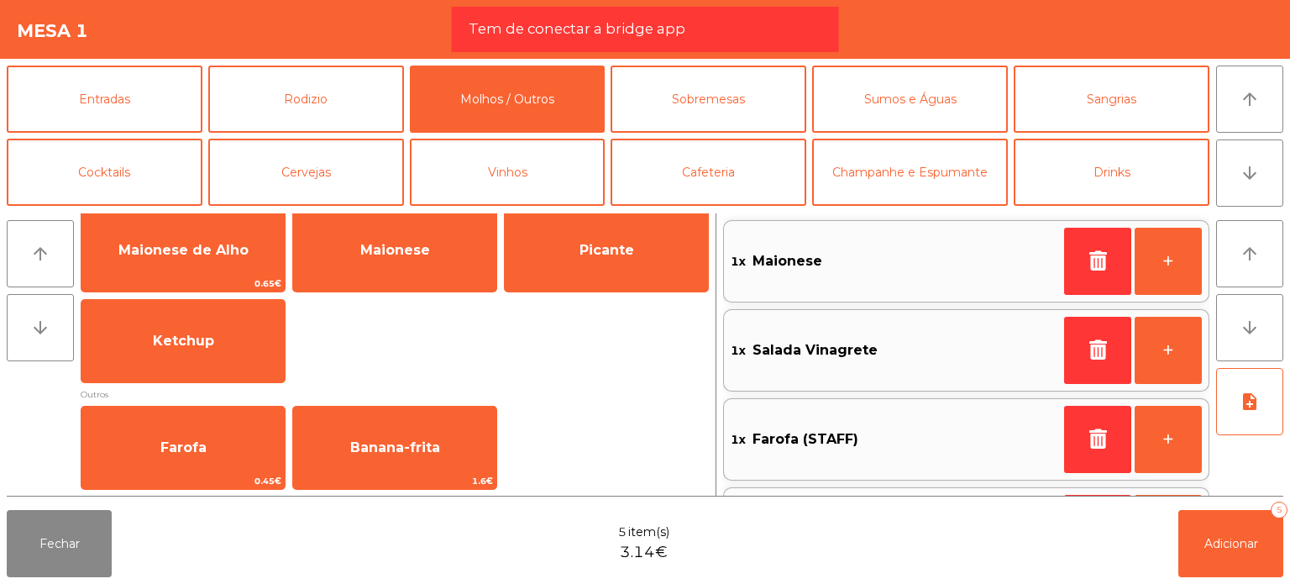
scroll to position [7, 0]
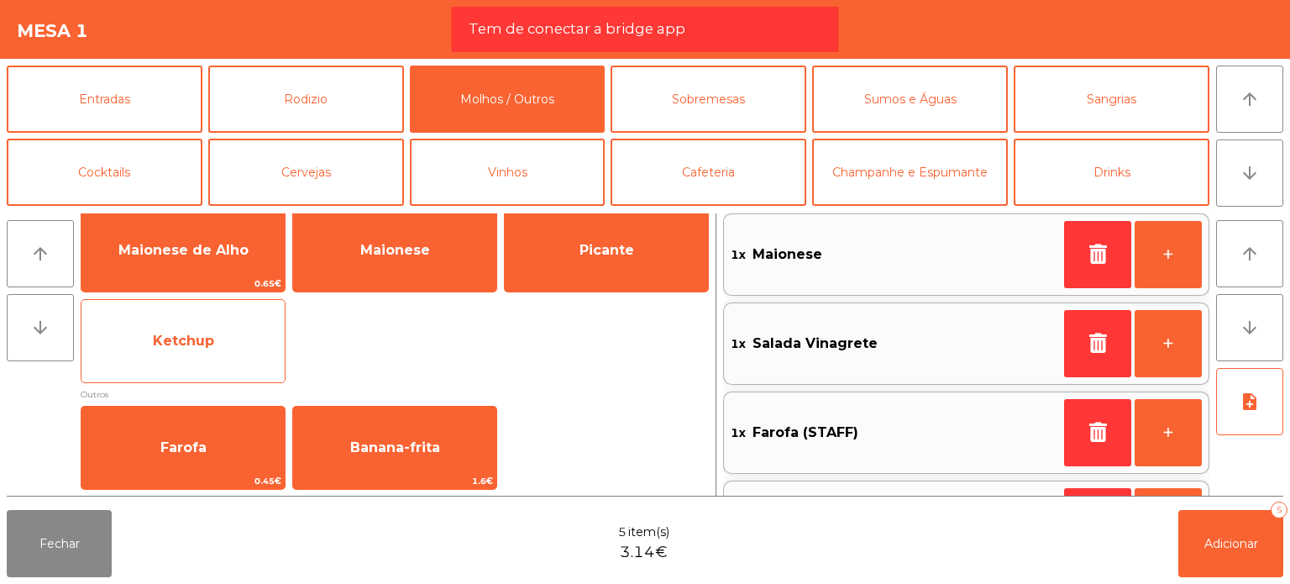
click at [165, 339] on span "Ketchup" at bounding box center [183, 341] width 61 height 16
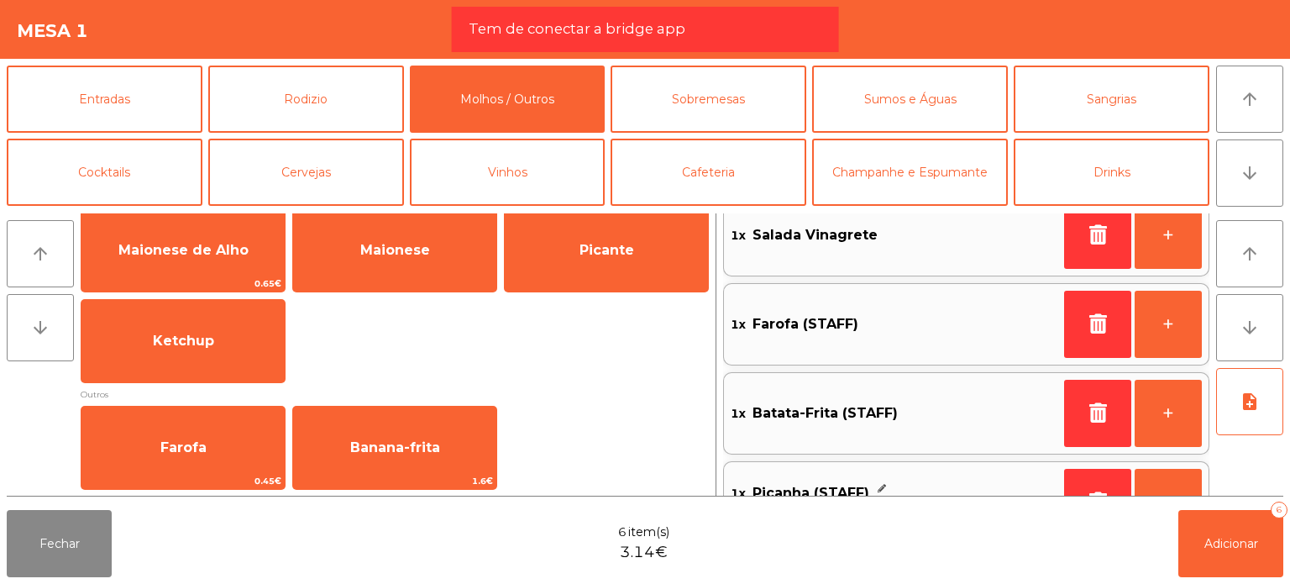
scroll to position [255, 0]
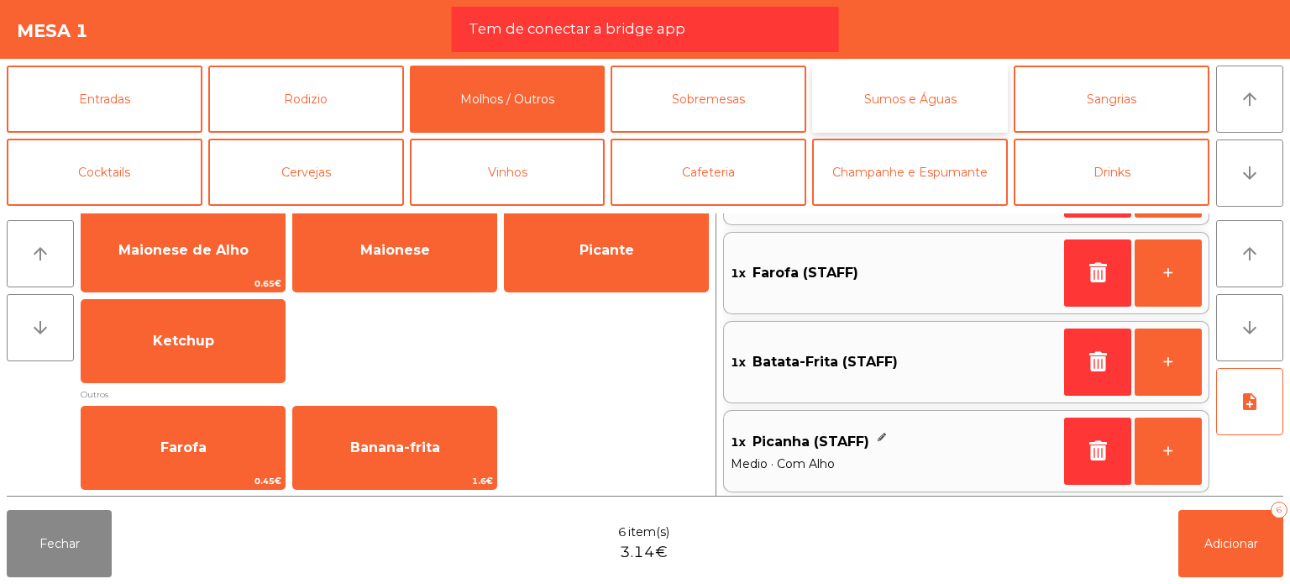
click at [870, 86] on button "Sumos e Águas" at bounding box center [910, 99] width 196 height 67
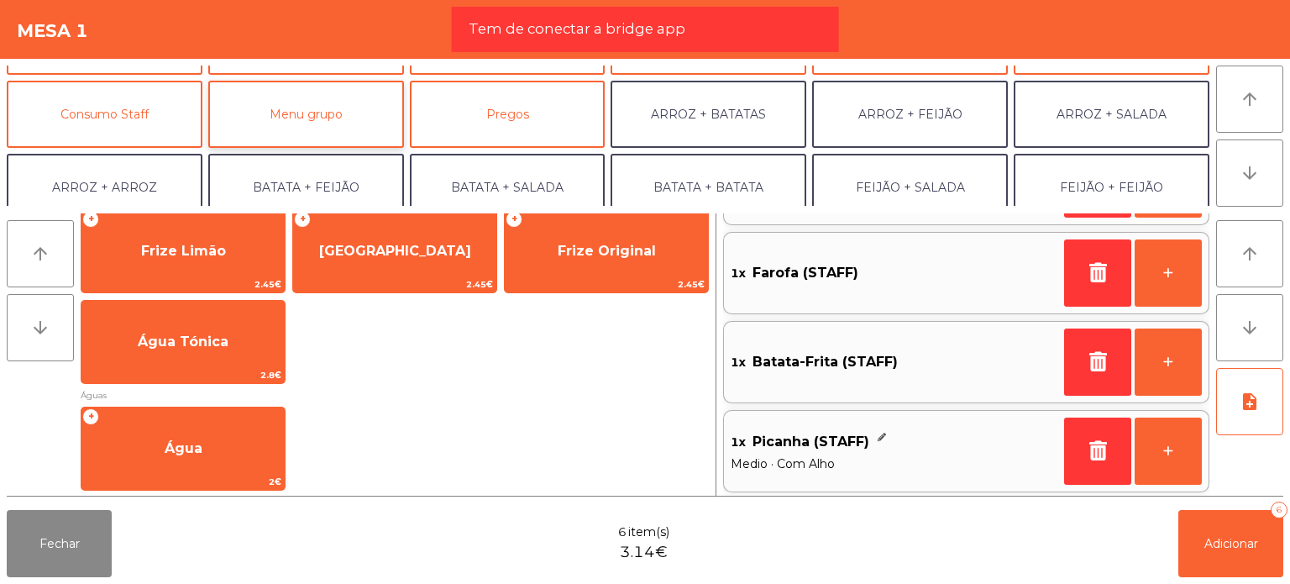
scroll to position [168, 0]
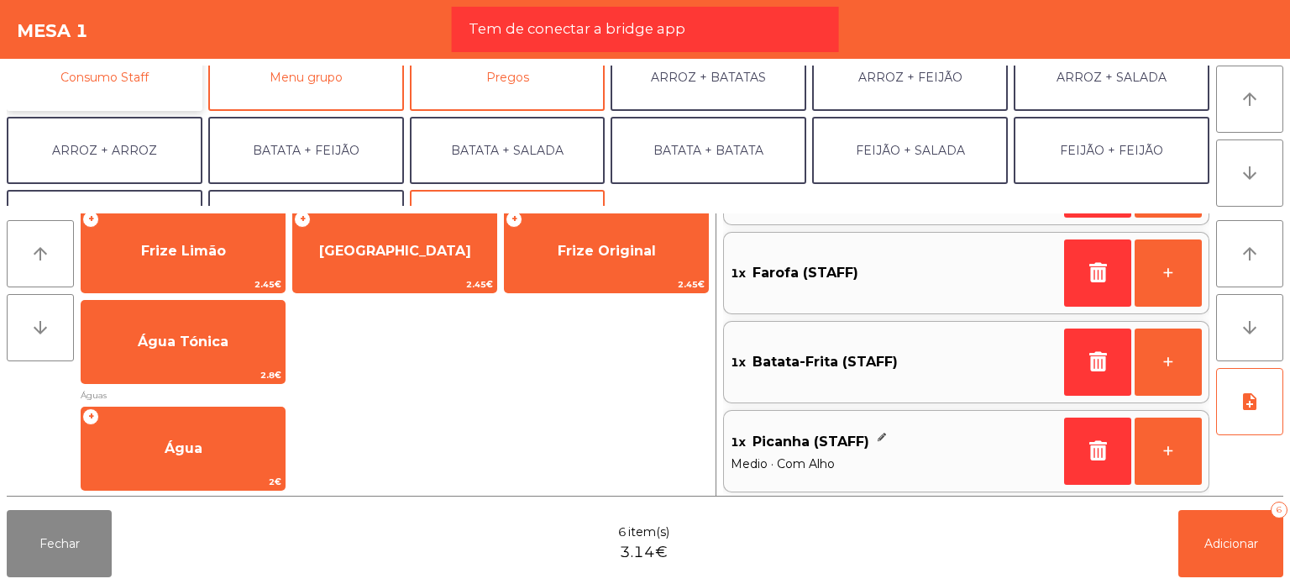
click at [155, 92] on button "Consumo Staff" at bounding box center [105, 77] width 196 height 67
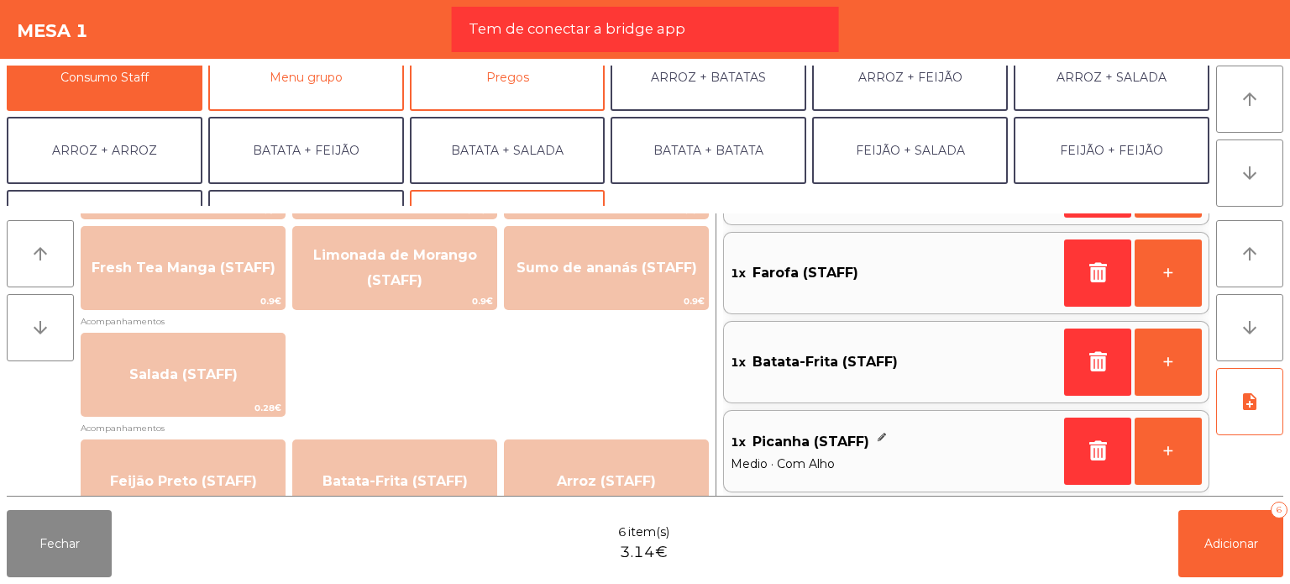
scroll to position [504, 0]
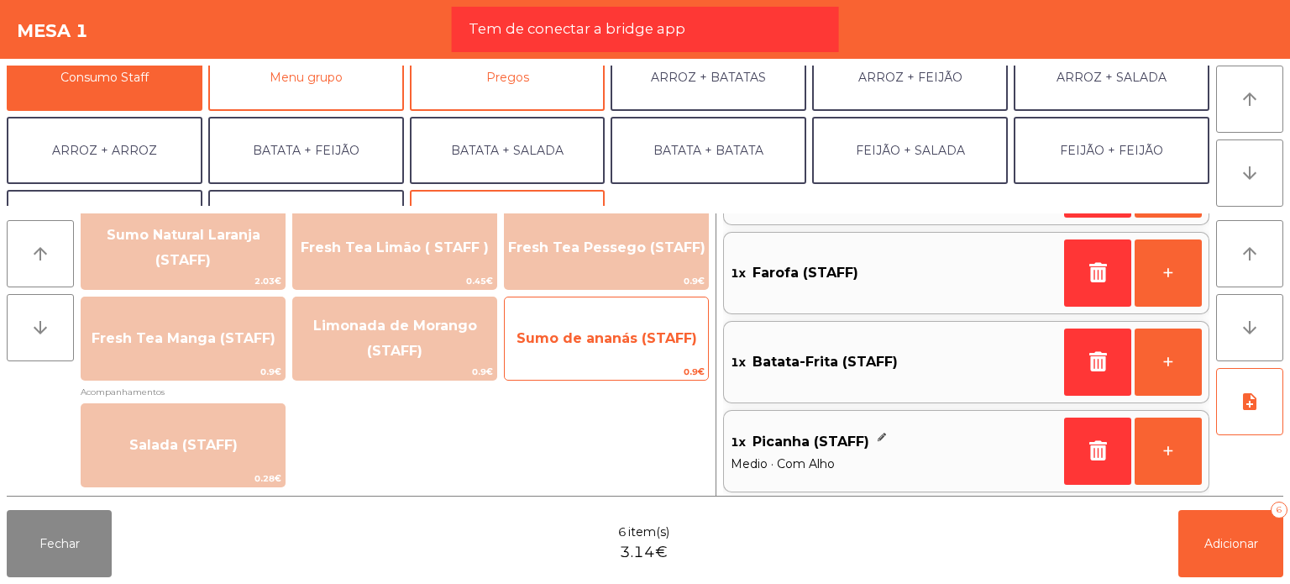
click at [561, 355] on span "Sumo de ananás (STAFF)" at bounding box center [606, 338] width 203 height 45
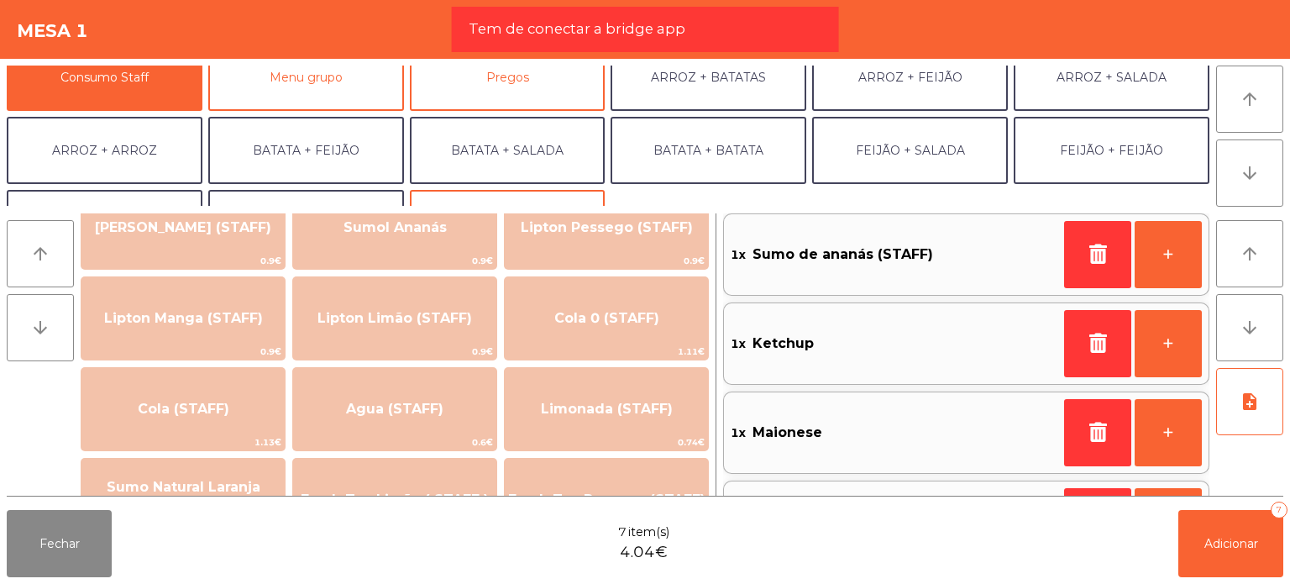
scroll to position [252, 0]
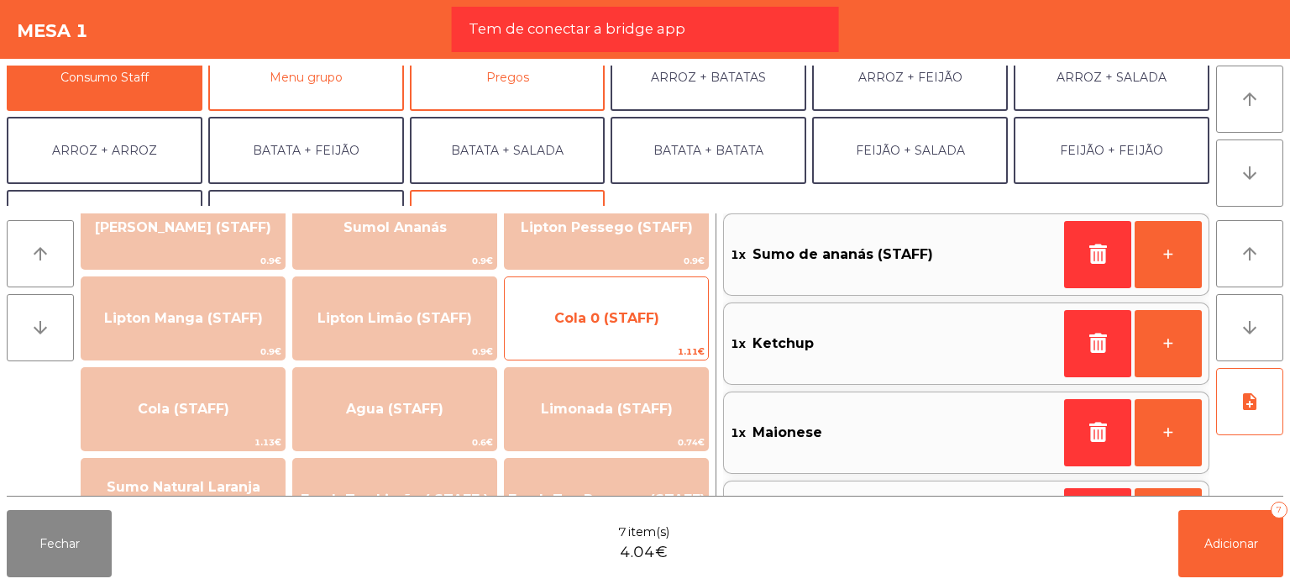
click at [616, 296] on span "Cola 0 (STAFF)" at bounding box center [606, 318] width 203 height 45
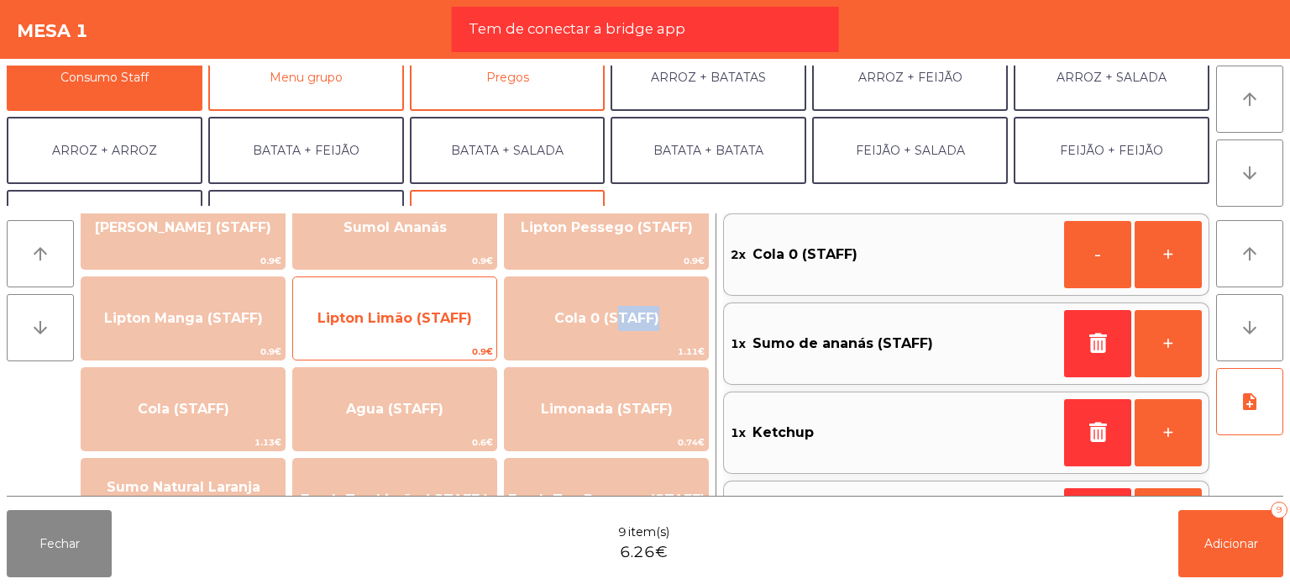
scroll to position [336, 0]
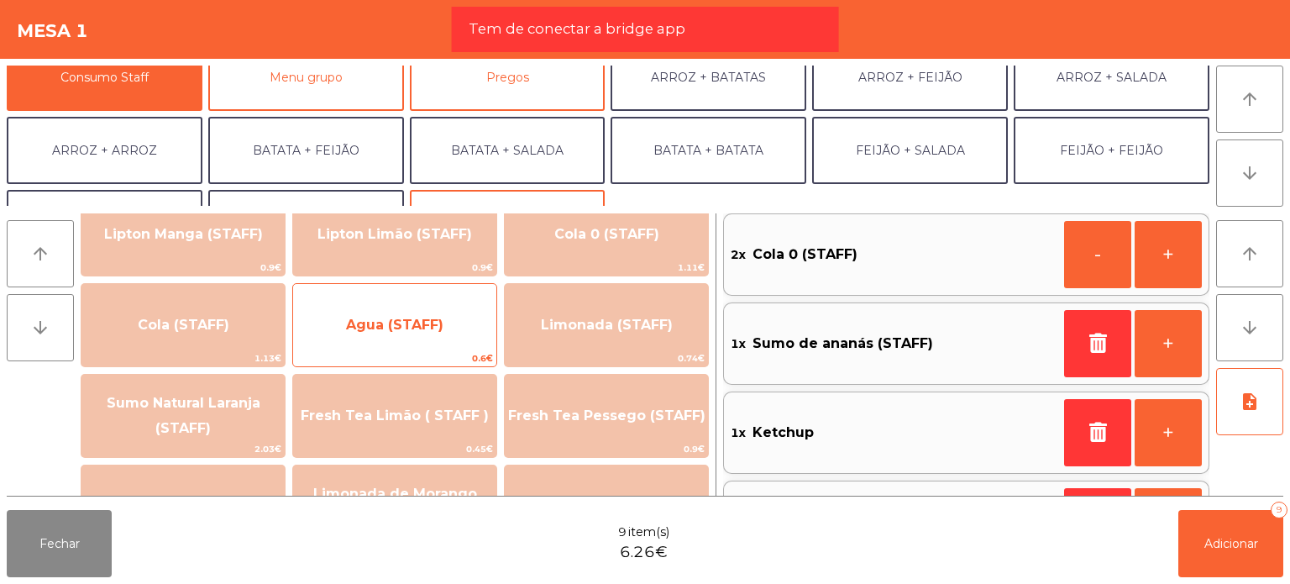
click at [408, 341] on span "Agua (STAFF)" at bounding box center [394, 324] width 203 height 45
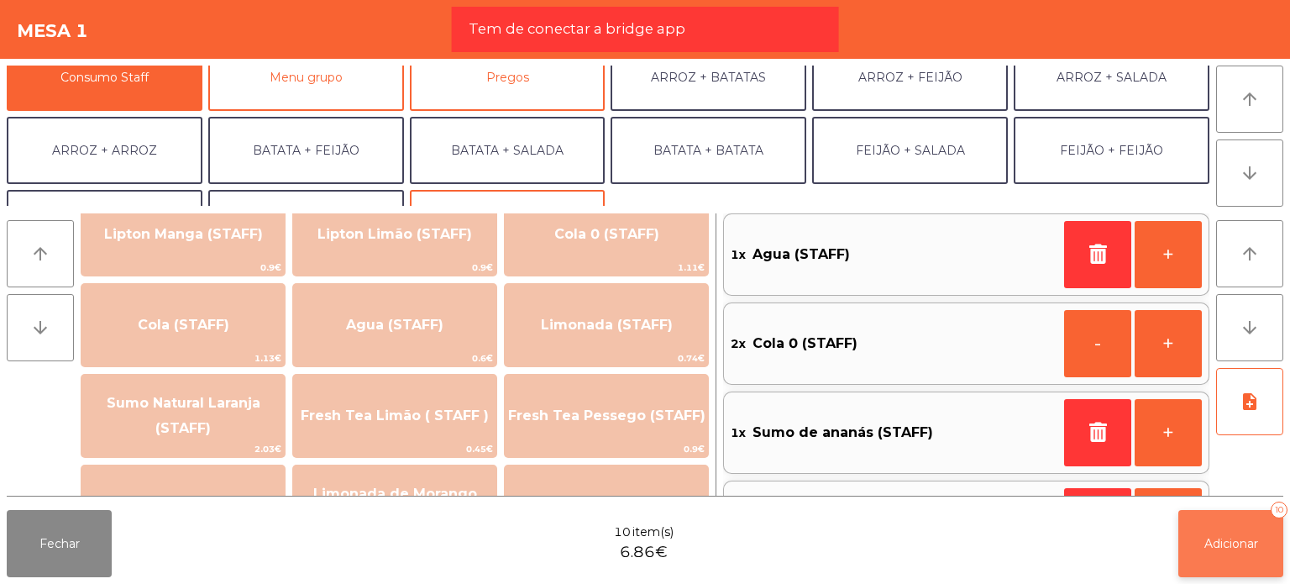
click at [1223, 540] on span "Adicionar" at bounding box center [1231, 543] width 54 height 15
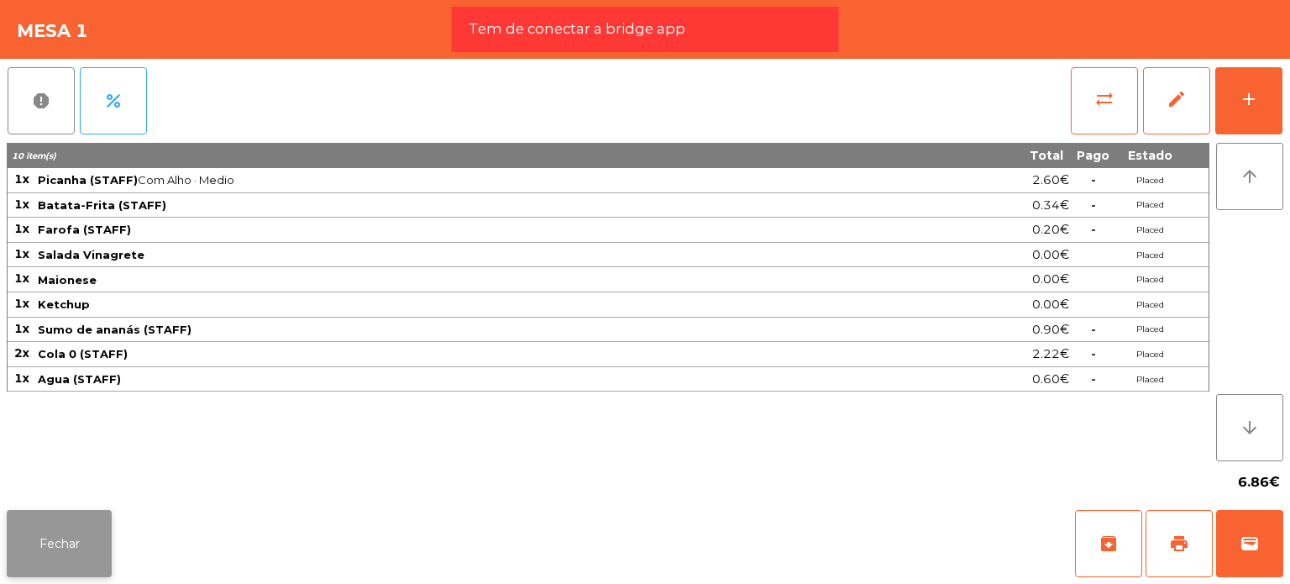
click at [68, 544] on button "Fechar" at bounding box center [59, 543] width 105 height 67
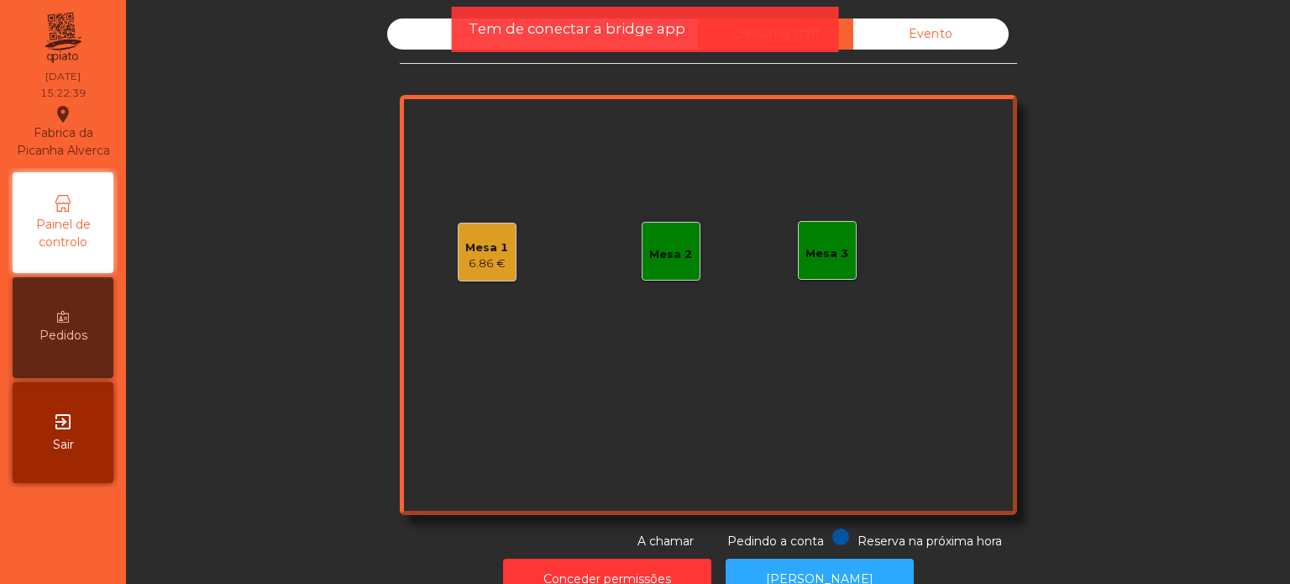
click at [479, 262] on div "6.86 €" at bounding box center [486, 263] width 43 height 17
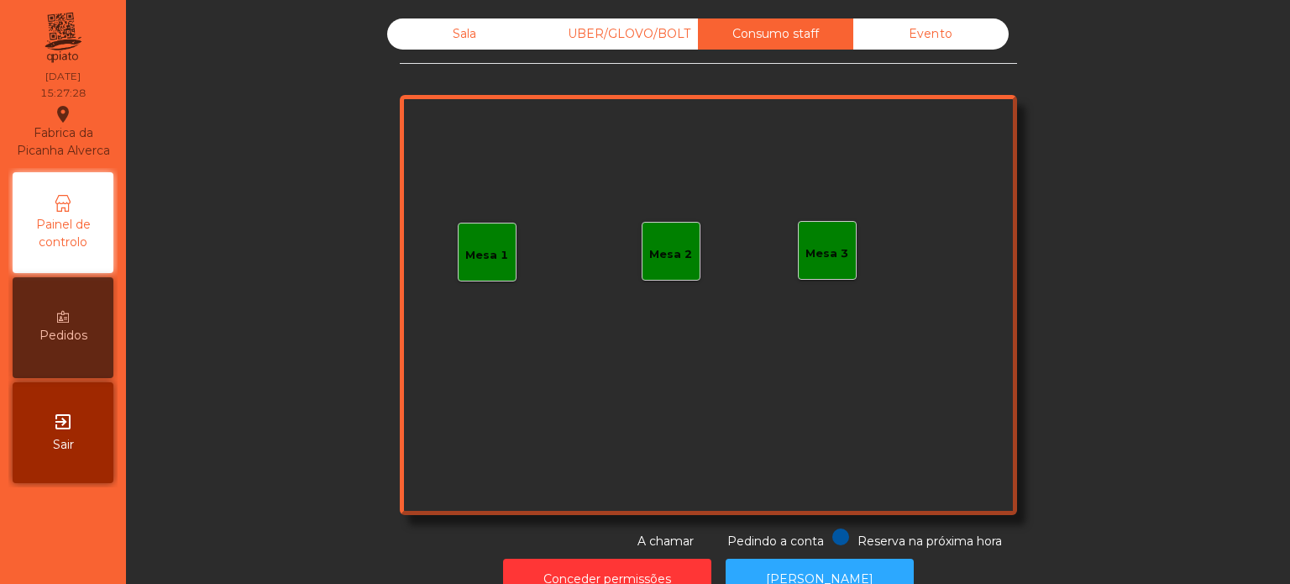
click at [443, 27] on div "Sala" at bounding box center [464, 33] width 155 height 31
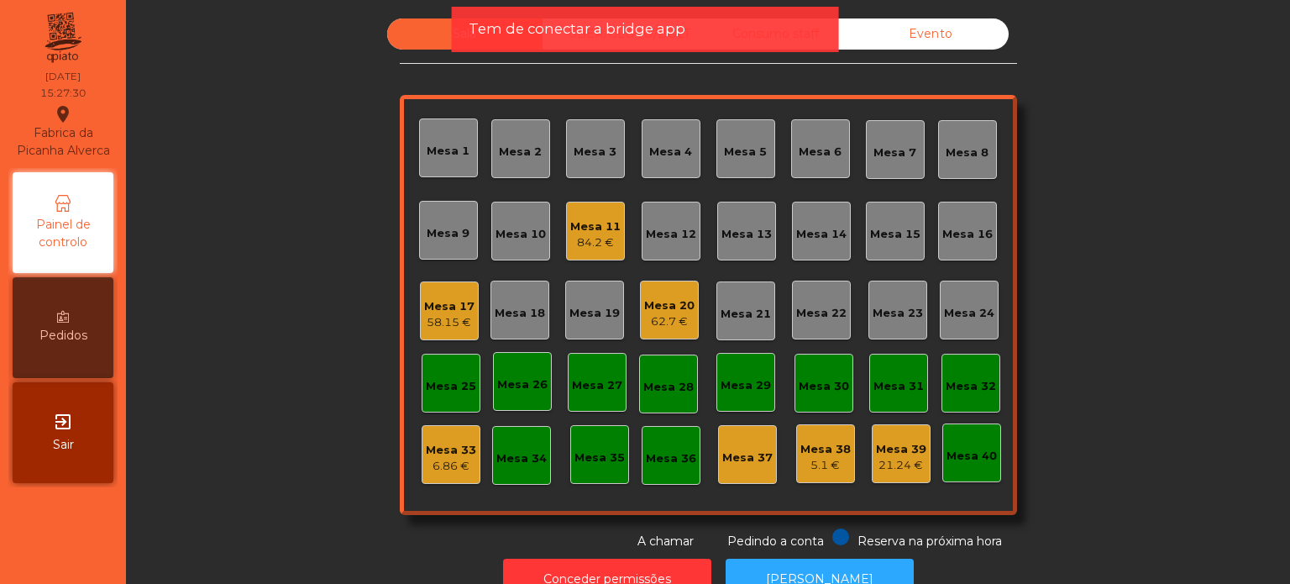
click at [1181, 288] on div "Sala UBER/[GEOGRAPHIC_DATA]/BOLT Consumo staff Evento [GEOGRAPHIC_DATA] 2 [GEOG…" at bounding box center [708, 284] width 1119 height 532
click at [1119, 242] on div "Sala UBER/[GEOGRAPHIC_DATA]/BOLT Consumo staff Evento [GEOGRAPHIC_DATA] 2 [GEOG…" at bounding box center [708, 284] width 1119 height 532
